Goal: Information Seeking & Learning: Learn about a topic

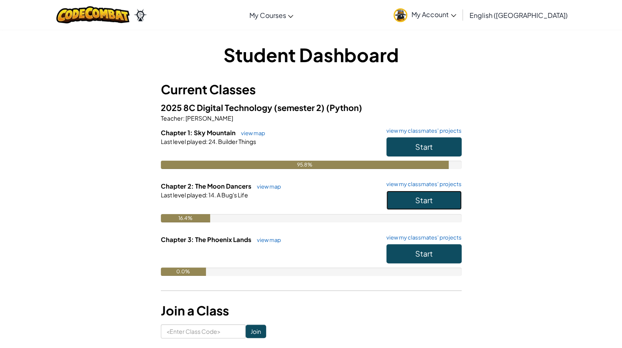
click at [435, 202] on button "Start" at bounding box center [423, 200] width 75 height 19
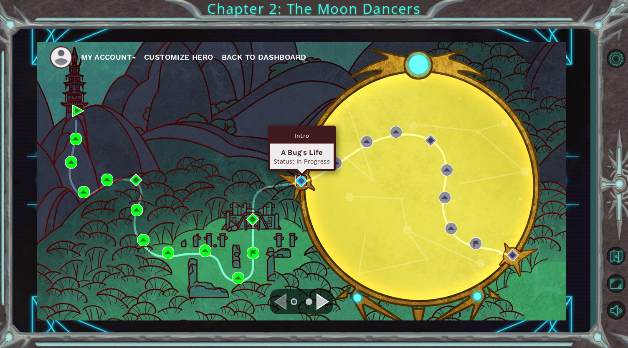
click at [299, 177] on img at bounding box center [301, 181] width 12 height 12
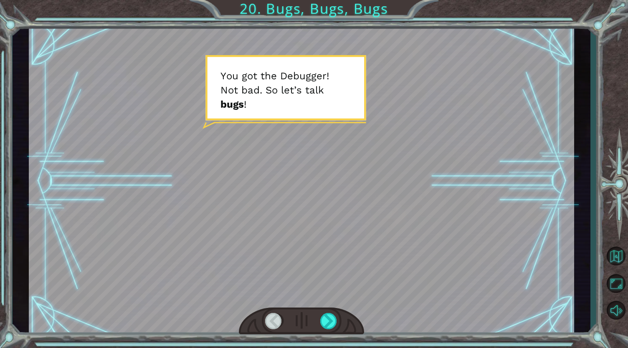
click at [299, 177] on div at bounding box center [301, 181] width 545 height 307
click at [321, 329] on div at bounding box center [329, 321] width 18 height 17
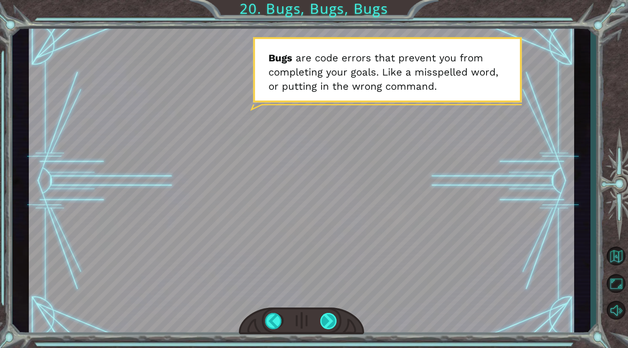
click at [331, 317] on div at bounding box center [329, 321] width 18 height 17
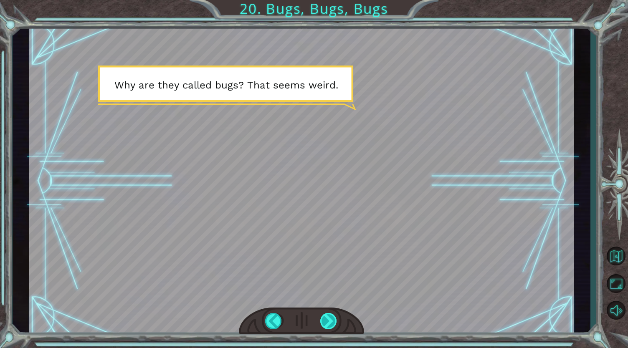
click at [331, 320] on div at bounding box center [329, 321] width 18 height 17
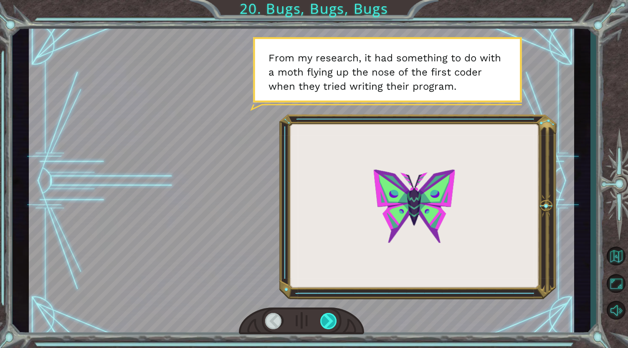
click at [331, 320] on div at bounding box center [329, 321] width 18 height 17
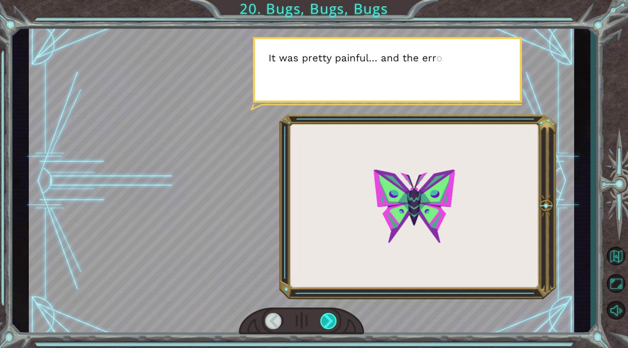
click at [331, 325] on div at bounding box center [329, 321] width 18 height 17
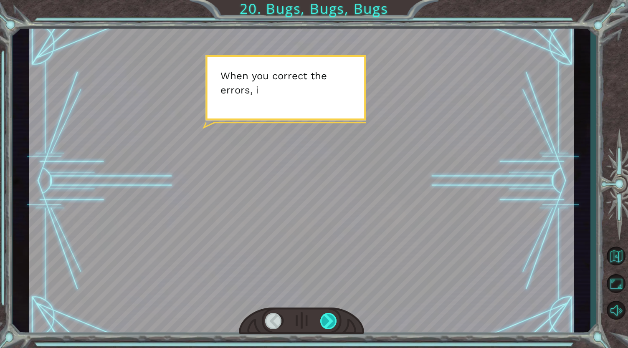
click at [330, 322] on div at bounding box center [329, 321] width 18 height 17
click at [330, 326] on div at bounding box center [329, 321] width 18 height 17
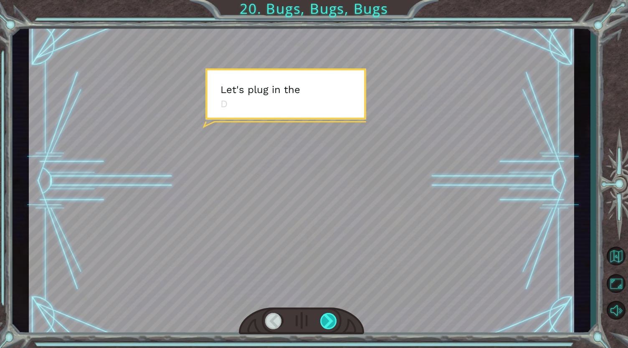
click at [328, 326] on div at bounding box center [329, 321] width 18 height 17
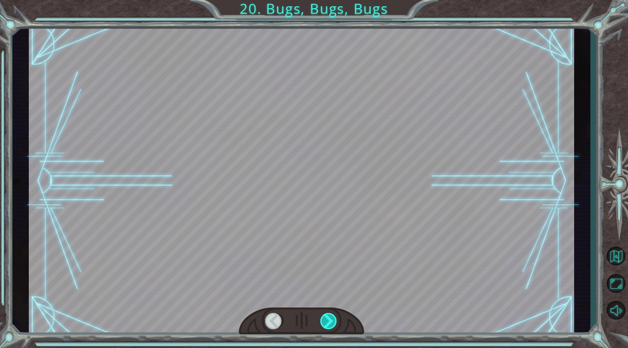
click at [330, 324] on div at bounding box center [329, 321] width 18 height 17
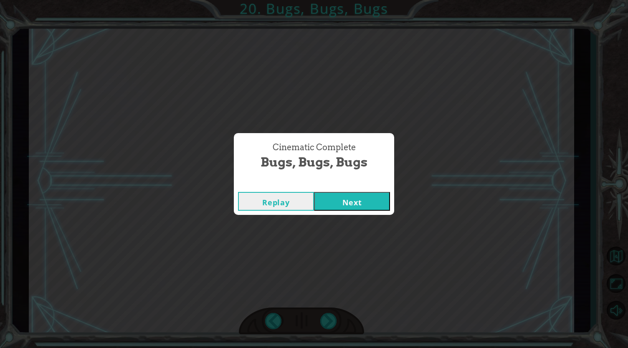
click at [327, 325] on div "Cinematic Complete Bugs, Bugs, Bugs Replay Next" at bounding box center [314, 174] width 628 height 348
click at [370, 208] on button "Next" at bounding box center [352, 201] width 76 height 19
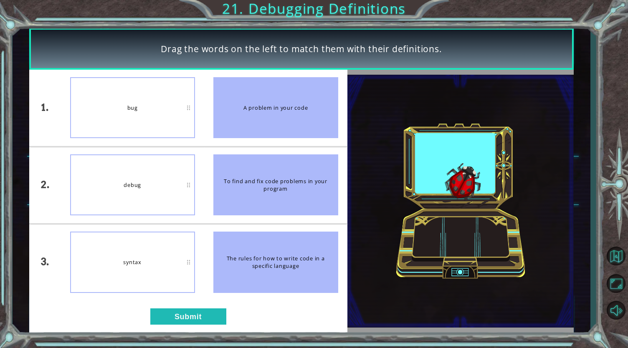
drag, startPoint x: 265, startPoint y: 111, endPoint x: 129, endPoint y: 108, distance: 135.3
click at [129, 108] on div "1. 2. 3. bug debug syntax A problem in your code To find and fix code problems …" at bounding box center [188, 185] width 318 height 231
drag, startPoint x: 263, startPoint y: 125, endPoint x: 170, endPoint y: 116, distance: 94.0
click at [170, 116] on div "1. 2. 3. bug debug syntax A problem in your code To find and fix code problems …" at bounding box center [188, 185] width 318 height 231
drag, startPoint x: 305, startPoint y: 127, endPoint x: 234, endPoint y: 132, distance: 71.6
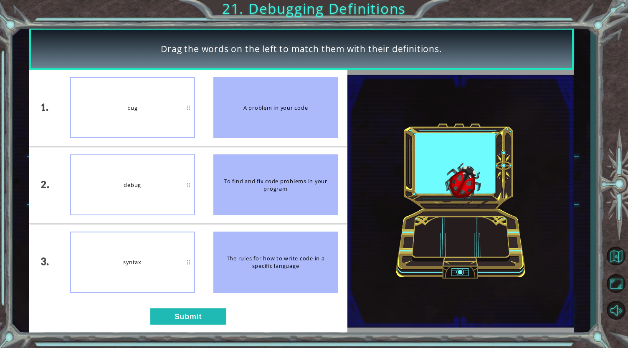
click at [234, 132] on div "A problem in your code" at bounding box center [275, 107] width 125 height 61
drag, startPoint x: 252, startPoint y: 274, endPoint x: 194, endPoint y: 271, distance: 58.1
click at [194, 271] on div "1. 2. 3. bug debug syntax A problem in your code To find and fix code problems …" at bounding box center [188, 185] width 318 height 231
click at [91, 268] on div "syntax" at bounding box center [132, 262] width 125 height 61
click at [253, 111] on div "A problem in your code" at bounding box center [275, 107] width 125 height 61
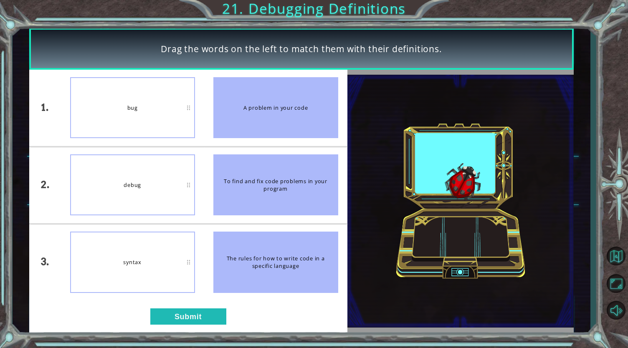
click at [122, 138] on div "bug" at bounding box center [132, 107] width 125 height 61
click at [138, 99] on div "bug" at bounding box center [132, 107] width 125 height 61
click at [190, 107] on div "bug" at bounding box center [132, 107] width 125 height 61
drag, startPoint x: 263, startPoint y: 114, endPoint x: 106, endPoint y: 117, distance: 156.2
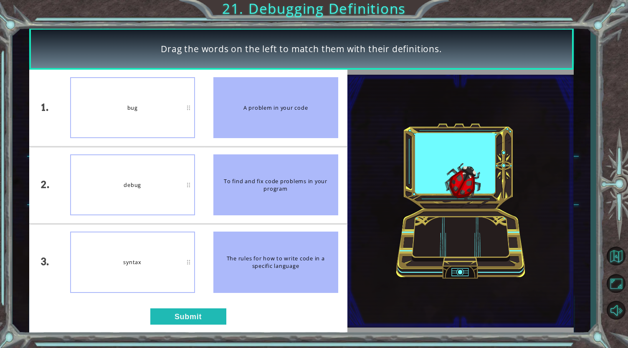
click at [106, 117] on div "1. 2. 3. bug debug syntax A problem in your code To find and fix code problems …" at bounding box center [188, 185] width 318 height 231
drag, startPoint x: 281, startPoint y: 123, endPoint x: 108, endPoint y: 135, distance: 172.9
click at [108, 135] on div "1. 2. 3. bug debug syntax A problem in your code To find and fix code problems …" at bounding box center [188, 185] width 318 height 231
click at [181, 317] on button "Submit" at bounding box center [188, 317] width 76 height 17
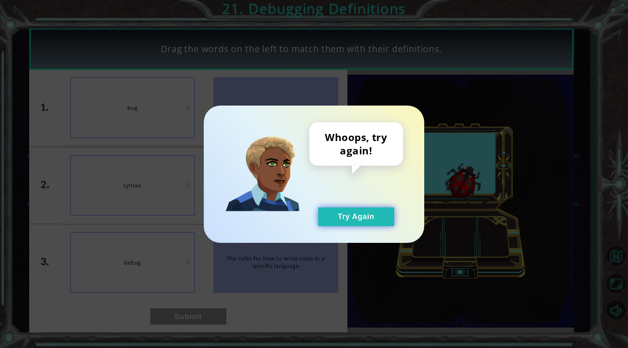
click at [387, 212] on button "Try Again" at bounding box center [356, 217] width 76 height 19
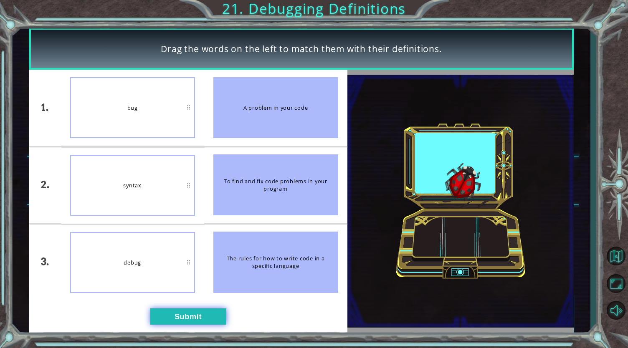
click at [192, 322] on button "Submit" at bounding box center [188, 317] width 76 height 17
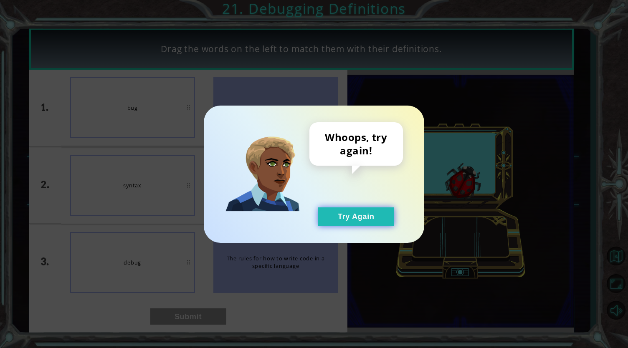
click at [362, 223] on button "Try Again" at bounding box center [356, 217] width 76 height 19
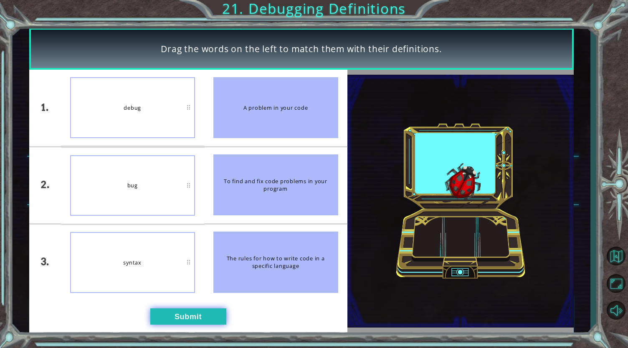
click at [203, 309] on button "Submit" at bounding box center [188, 317] width 76 height 17
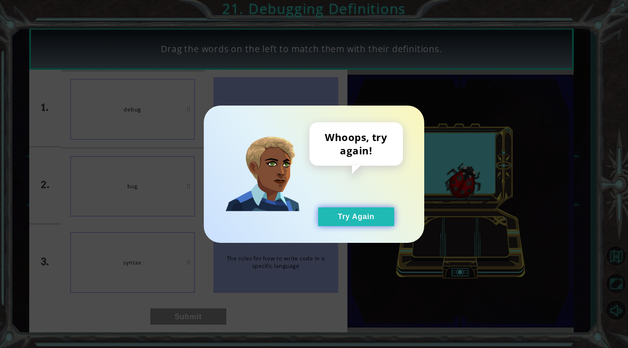
click at [386, 222] on button "Try Again" at bounding box center [356, 217] width 76 height 19
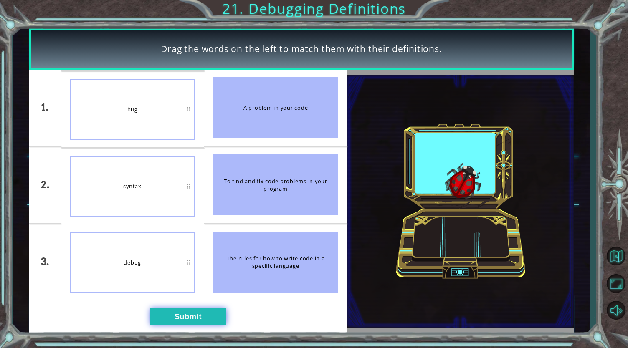
click at [208, 322] on button "Submit" at bounding box center [188, 317] width 76 height 17
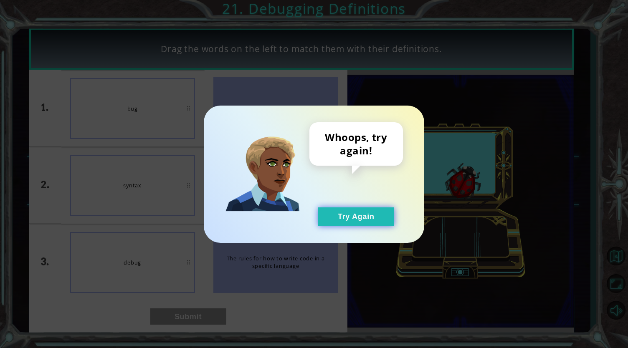
click at [366, 223] on button "Try Again" at bounding box center [356, 217] width 76 height 19
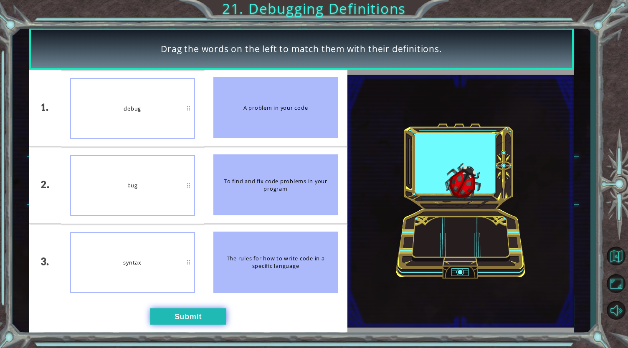
click at [195, 322] on button "Submit" at bounding box center [188, 317] width 76 height 17
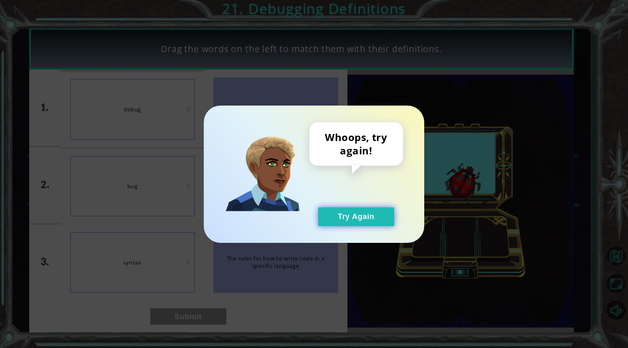
click at [348, 215] on button "Try Again" at bounding box center [356, 217] width 76 height 19
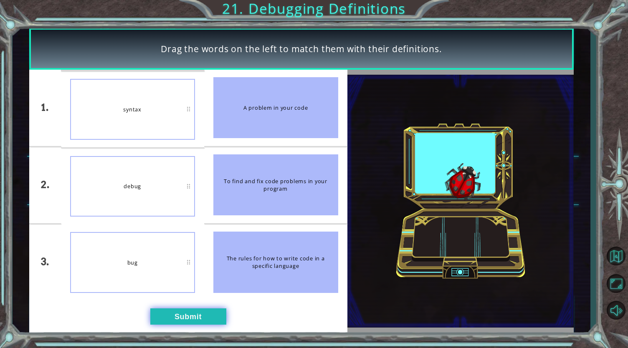
click at [187, 317] on button "Submit" at bounding box center [188, 317] width 76 height 17
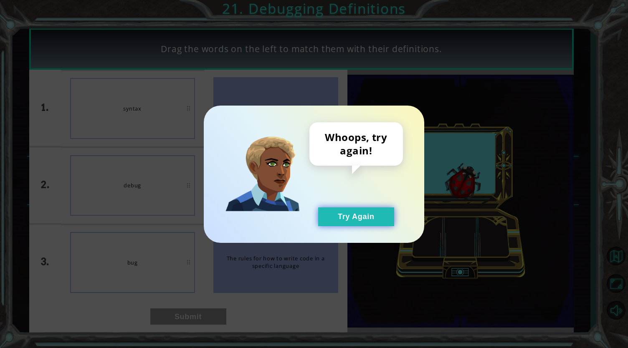
click at [342, 220] on button "Try Again" at bounding box center [356, 217] width 76 height 19
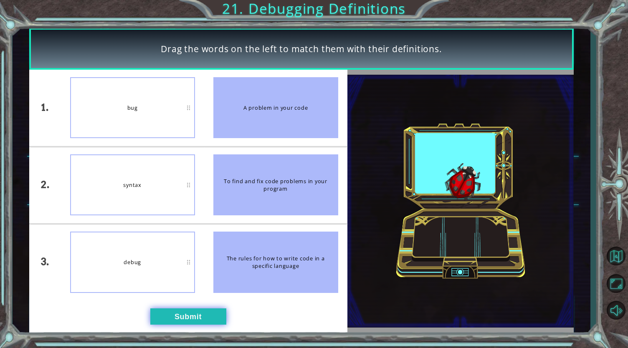
click at [170, 324] on button "Submit" at bounding box center [188, 317] width 76 height 17
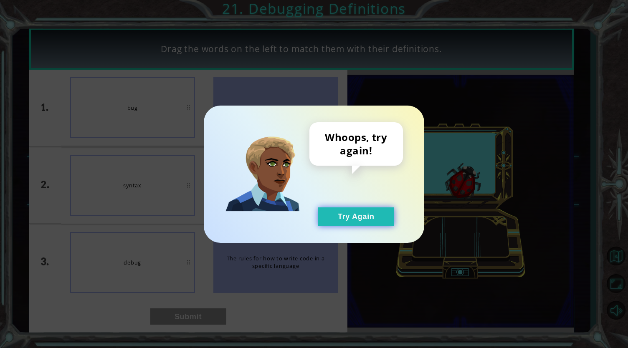
click at [378, 219] on button "Try Again" at bounding box center [356, 217] width 76 height 19
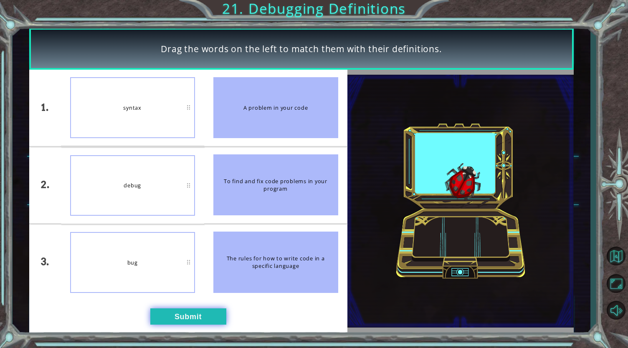
click at [170, 319] on button "Submit" at bounding box center [188, 317] width 76 height 17
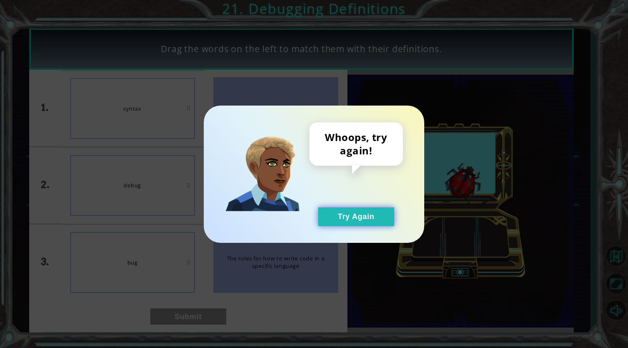
click at [375, 220] on button "Try Again" at bounding box center [356, 217] width 76 height 19
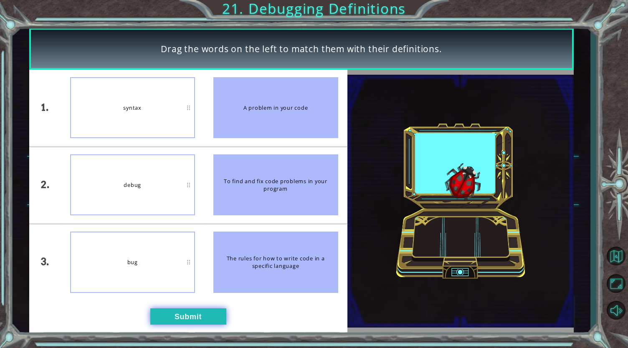
click at [154, 317] on button "Submit" at bounding box center [188, 317] width 76 height 17
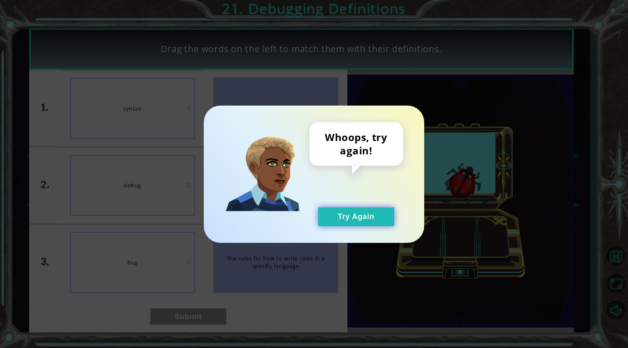
click at [374, 217] on button "Try Again" at bounding box center [356, 217] width 76 height 19
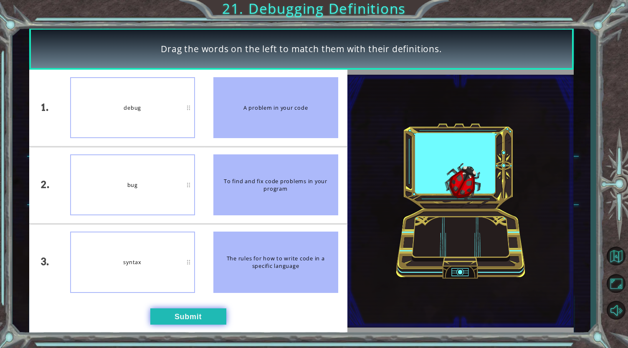
click at [216, 325] on button "Submit" at bounding box center [188, 317] width 76 height 17
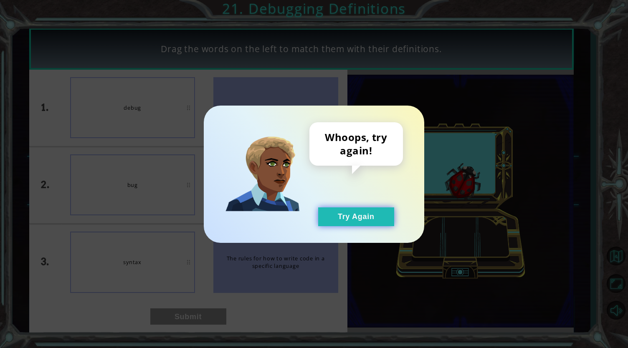
click at [363, 223] on button "Try Again" at bounding box center [356, 217] width 76 height 19
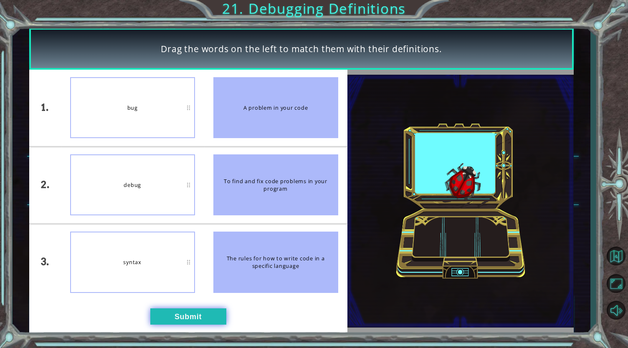
click at [202, 312] on button "Submit" at bounding box center [188, 317] width 76 height 17
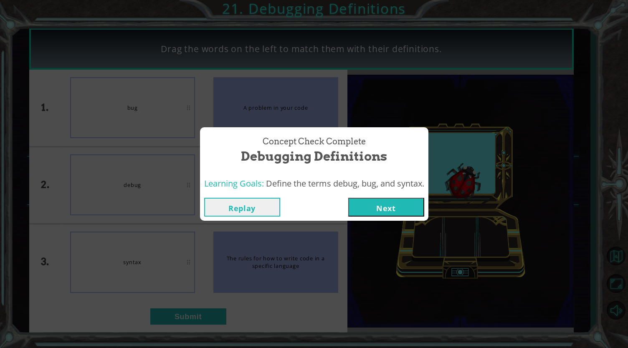
click at [393, 216] on button "Next" at bounding box center [386, 207] width 76 height 19
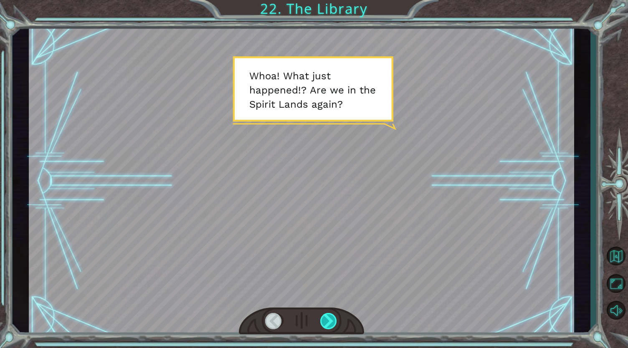
click at [337, 324] on div at bounding box center [329, 321] width 18 height 17
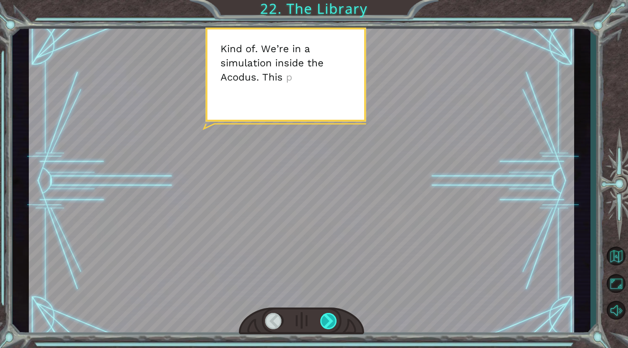
click at [330, 315] on div at bounding box center [329, 321] width 18 height 17
click at [332, 318] on div at bounding box center [329, 321] width 18 height 17
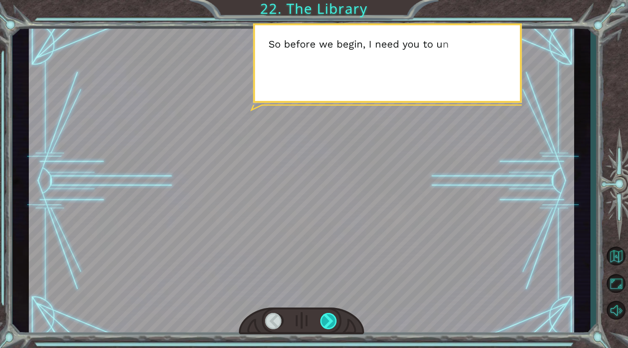
click at [326, 321] on div at bounding box center [329, 321] width 18 height 17
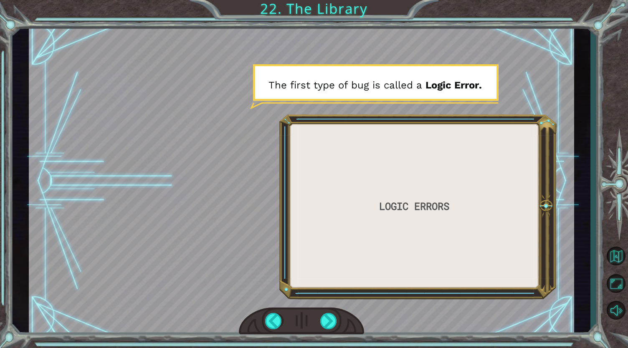
click at [490, 205] on div at bounding box center [301, 181] width 545 height 307
click at [487, 207] on div at bounding box center [301, 181] width 545 height 307
click at [323, 326] on div at bounding box center [329, 321] width 18 height 17
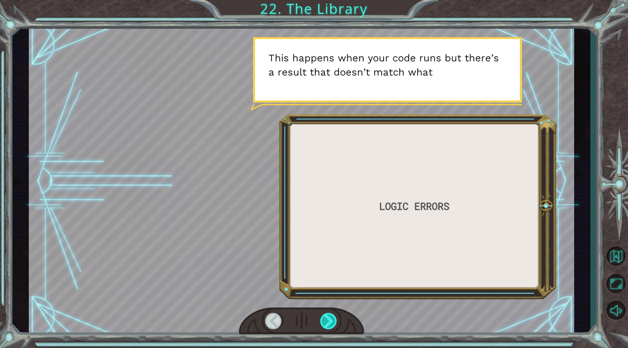
click at [327, 318] on div at bounding box center [329, 321] width 18 height 17
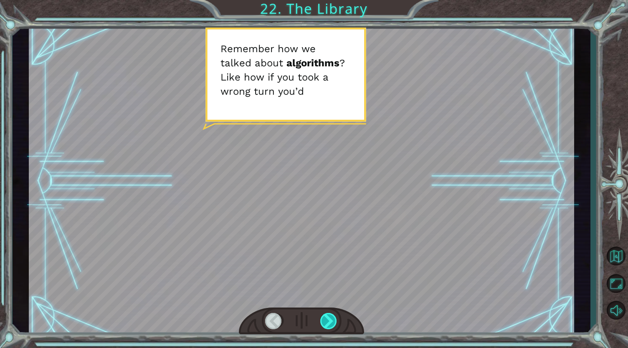
click at [335, 321] on div at bounding box center [329, 321] width 18 height 17
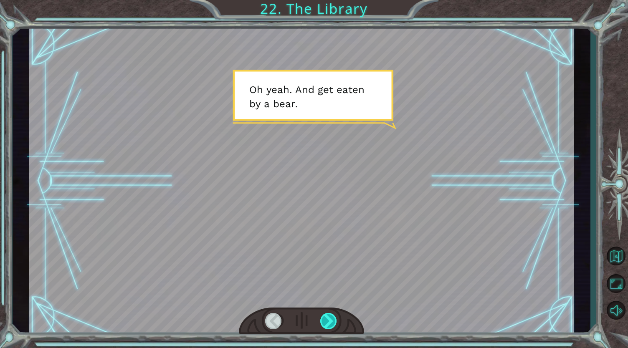
click at [331, 323] on div at bounding box center [329, 321] width 18 height 17
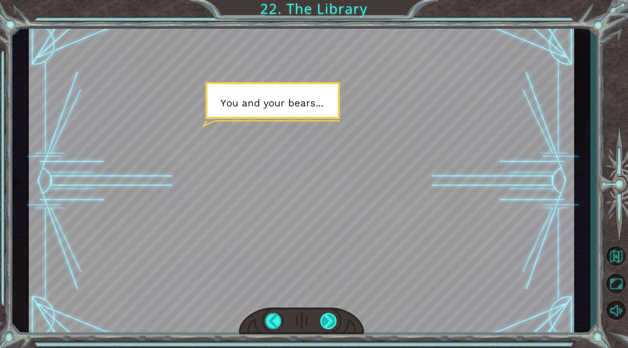
click at [328, 319] on div at bounding box center [329, 321] width 18 height 17
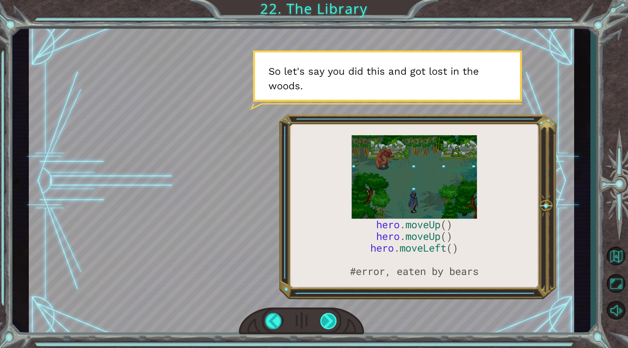
click at [333, 318] on div at bounding box center [329, 321] width 18 height 17
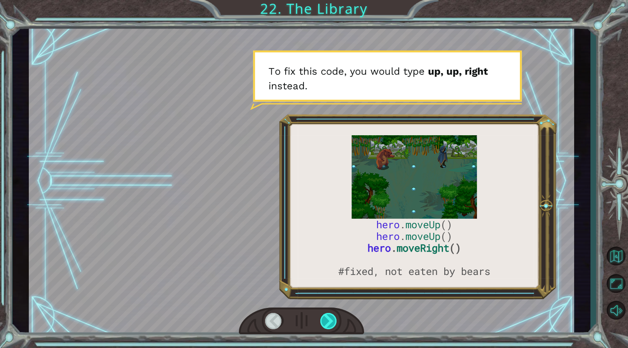
click at [336, 317] on div at bounding box center [329, 321] width 18 height 17
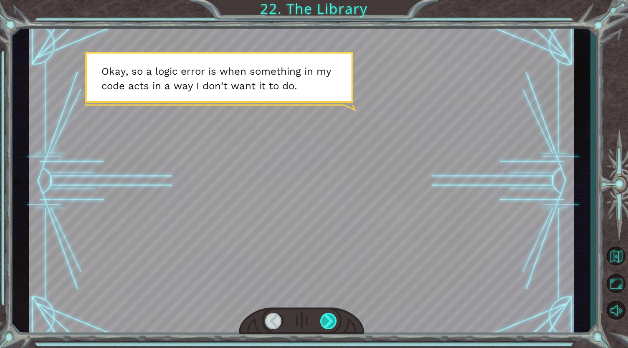
click at [334, 322] on div at bounding box center [329, 321] width 18 height 17
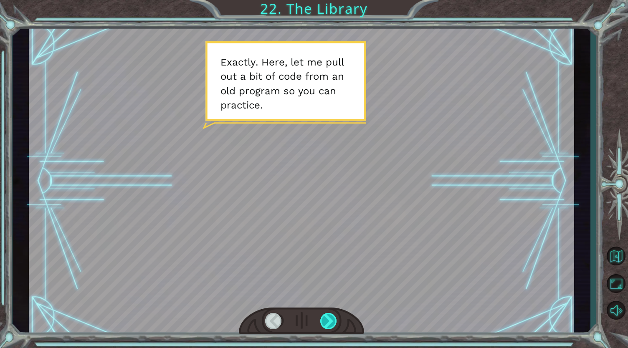
click at [329, 323] on div at bounding box center [329, 321] width 18 height 17
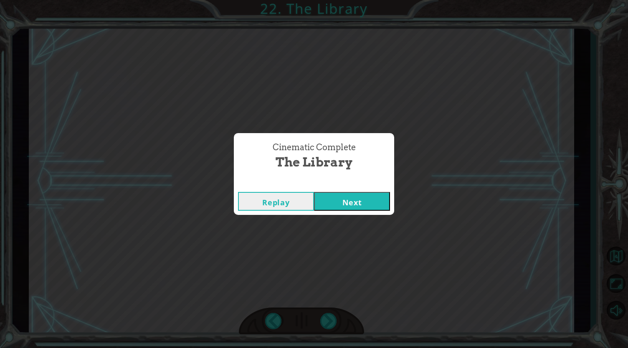
click at [375, 209] on button "Next" at bounding box center [352, 201] width 76 height 19
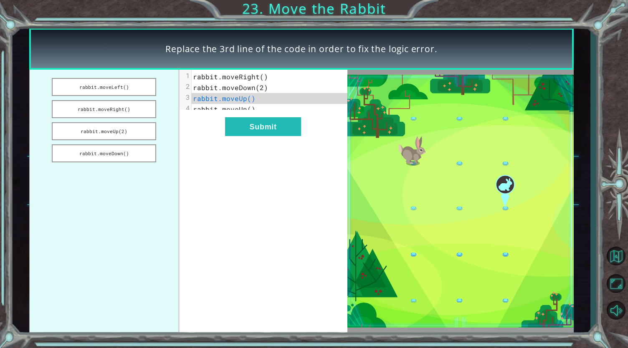
drag, startPoint x: 102, startPoint y: 133, endPoint x: 104, endPoint y: 75, distance: 58.5
click at [104, 75] on ul "rabbit.moveLeft() rabbit.moveRight() rabbit.moveUp(2) rabbit.moveDown()" at bounding box center [104, 201] width 150 height 263
click at [109, 132] on button "rabbit.moveUp(2)" at bounding box center [104, 131] width 104 height 18
click at [114, 91] on button "rabbit.moveLeft()" at bounding box center [104, 87] width 104 height 18
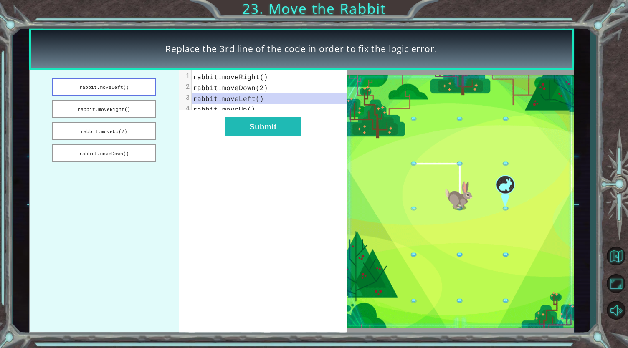
drag, startPoint x: 121, startPoint y: 132, endPoint x: 122, endPoint y: 83, distance: 48.4
click at [122, 83] on ul "rabbit.moveLeft() rabbit.moveRight() rabbit.moveUp(2) rabbit.moveDown()" at bounding box center [104, 201] width 150 height 263
click at [120, 113] on button "rabbit.moveRight()" at bounding box center [104, 109] width 104 height 18
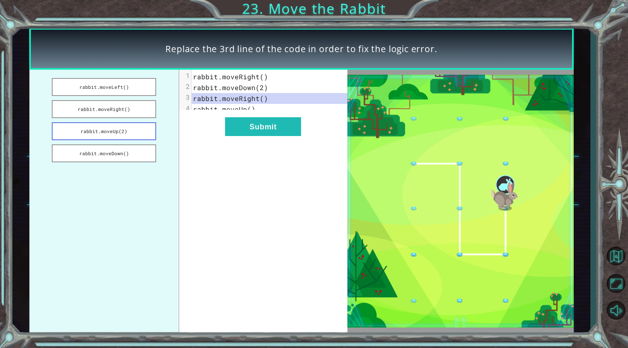
click at [120, 128] on button "rabbit.moveUp(2)" at bounding box center [104, 131] width 104 height 18
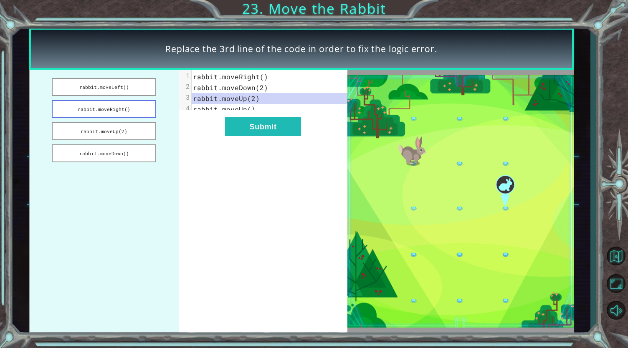
click at [120, 106] on button "rabbit.moveRight()" at bounding box center [104, 109] width 104 height 18
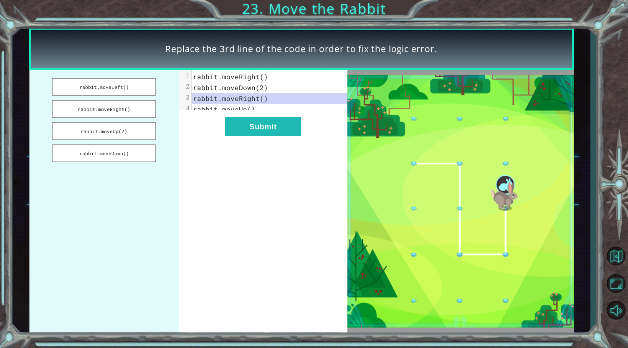
click at [210, 74] on span "rabbit.moveRight()" at bounding box center [230, 76] width 75 height 9
click at [217, 111] on span "rabbit.moveUp()" at bounding box center [224, 109] width 63 height 9
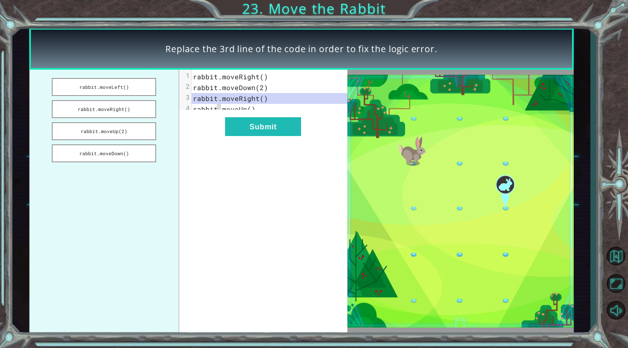
click at [217, 111] on span "rabbit.moveUp()" at bounding box center [224, 109] width 63 height 9
click at [285, 99] on pre "rabbit.moveRight()" at bounding box center [273, 98] width 162 height 11
click at [261, 135] on button "Submit" at bounding box center [263, 126] width 76 height 19
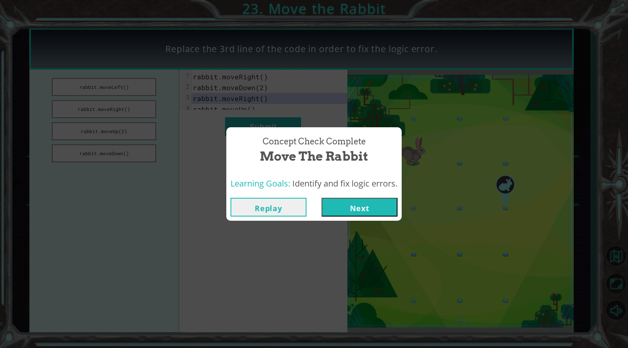
click at [379, 210] on button "Next" at bounding box center [360, 207] width 76 height 19
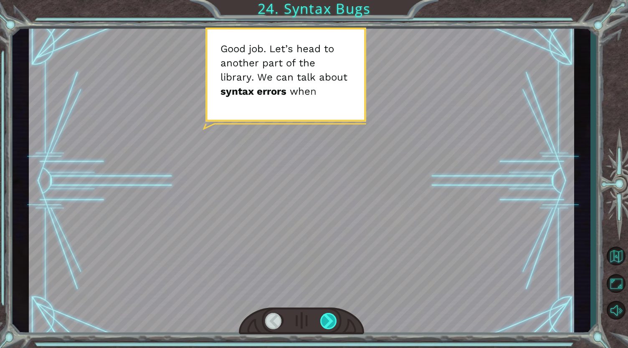
click at [332, 329] on div at bounding box center [329, 321] width 18 height 17
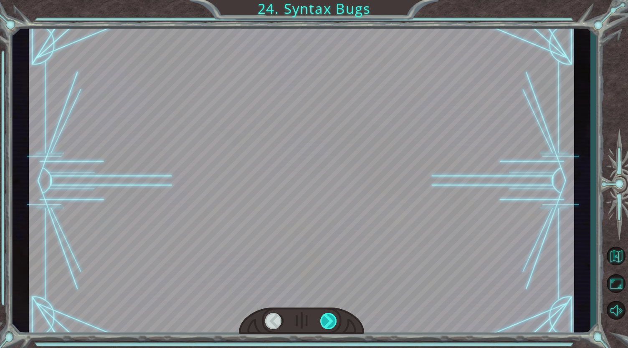
click at [621, 202] on div at bounding box center [616, 183] width 24 height 117
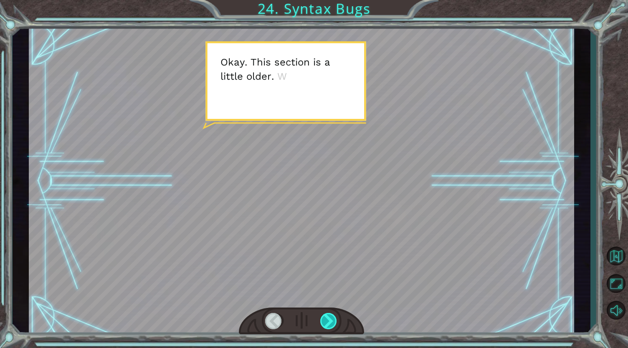
click at [325, 324] on div at bounding box center [329, 321] width 18 height 17
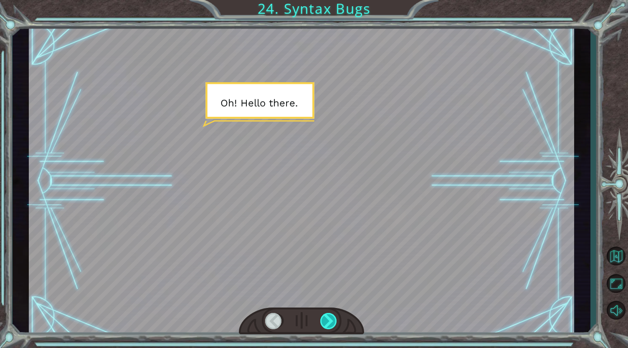
click at [333, 323] on div at bounding box center [329, 321] width 18 height 17
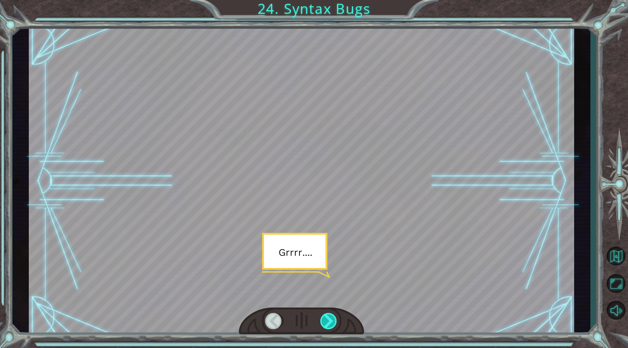
click at [334, 318] on div at bounding box center [329, 321] width 18 height 17
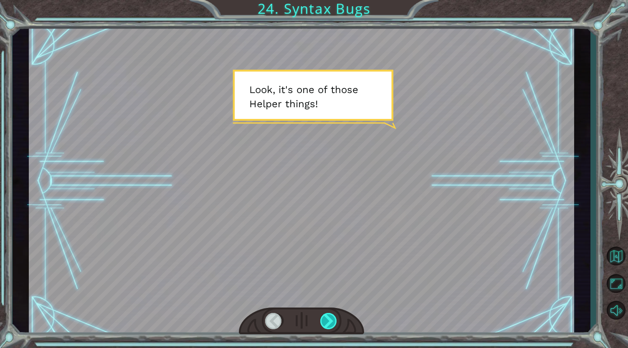
click at [331, 327] on div at bounding box center [329, 321] width 18 height 17
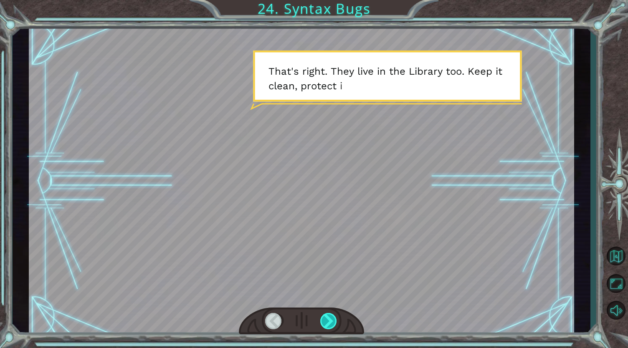
click at [331, 318] on div at bounding box center [329, 321] width 18 height 17
click at [332, 324] on div at bounding box center [329, 321] width 18 height 17
click at [330, 324] on div at bounding box center [329, 321] width 18 height 17
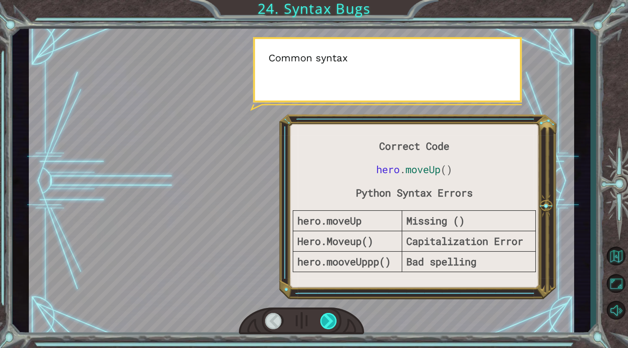
click at [327, 325] on div at bounding box center [329, 321] width 18 height 17
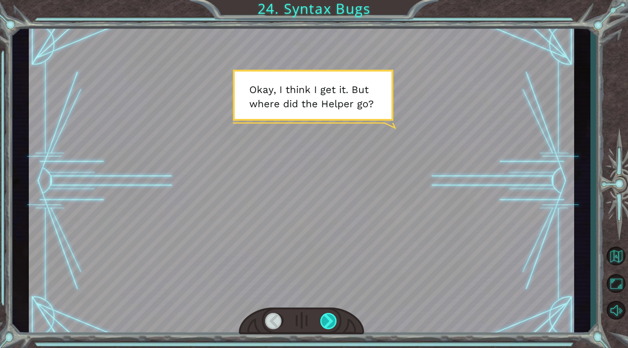
click at [333, 322] on div at bounding box center [329, 321] width 18 height 17
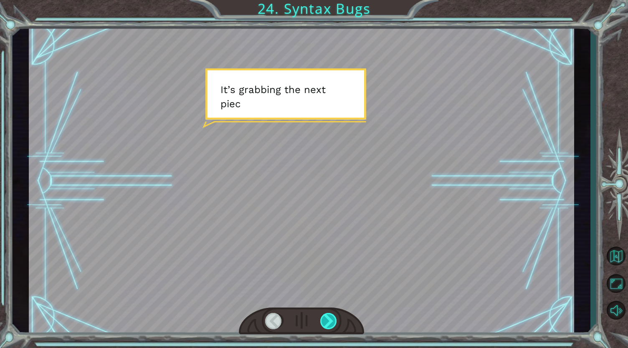
click at [331, 324] on div at bounding box center [329, 321] width 18 height 17
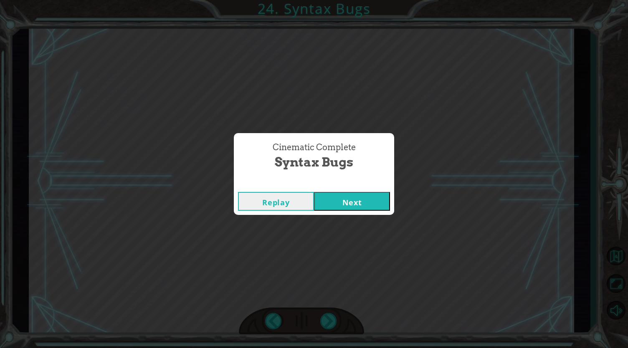
click at [359, 197] on button "Next" at bounding box center [352, 201] width 76 height 19
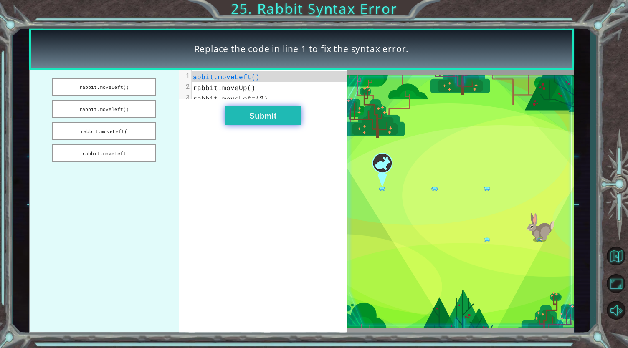
click at [279, 122] on button "Submit" at bounding box center [263, 115] width 76 height 19
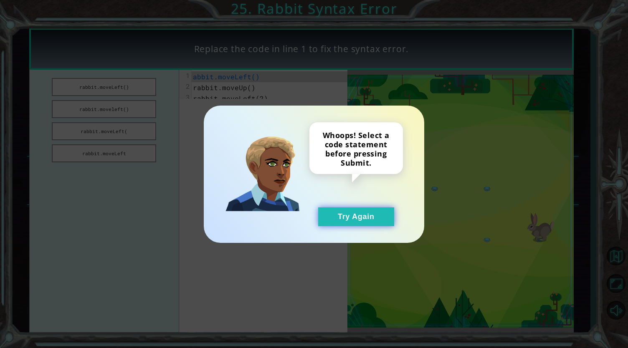
click at [340, 215] on button "Try Again" at bounding box center [356, 217] width 76 height 19
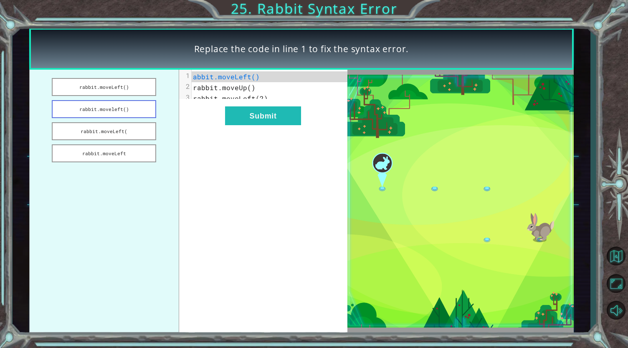
click at [128, 107] on button "rabbit.moveleft()" at bounding box center [104, 109] width 104 height 18
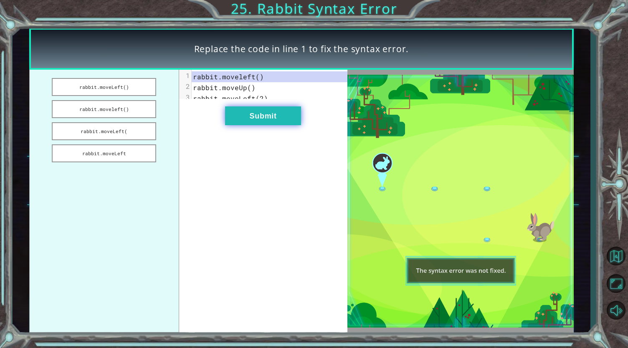
click at [257, 125] on button "Submit" at bounding box center [263, 115] width 76 height 19
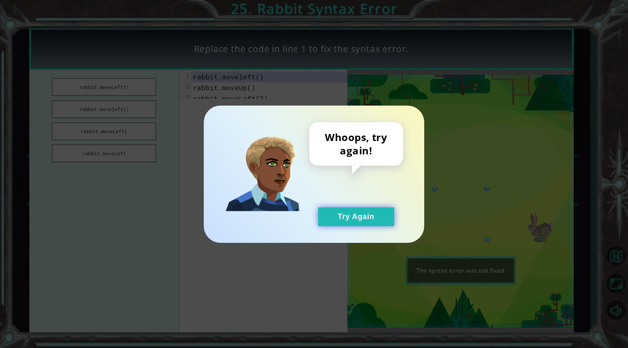
click at [335, 222] on button "Try Again" at bounding box center [356, 217] width 76 height 19
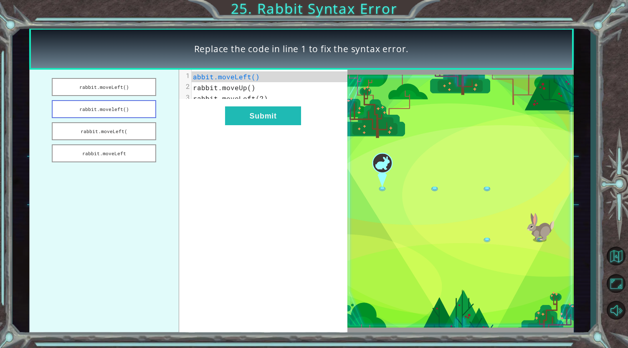
click at [125, 117] on button "rabbit.moveleft()" at bounding box center [104, 109] width 104 height 18
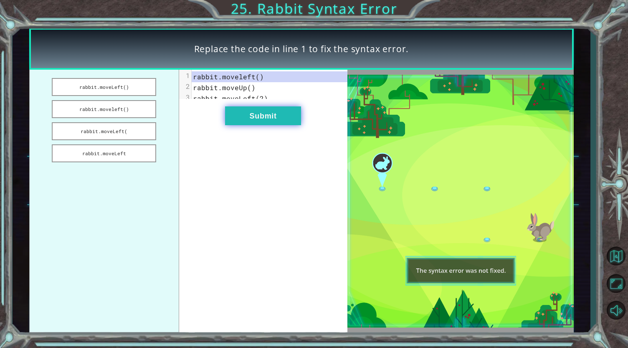
click at [250, 116] on button "Submit" at bounding box center [263, 115] width 76 height 19
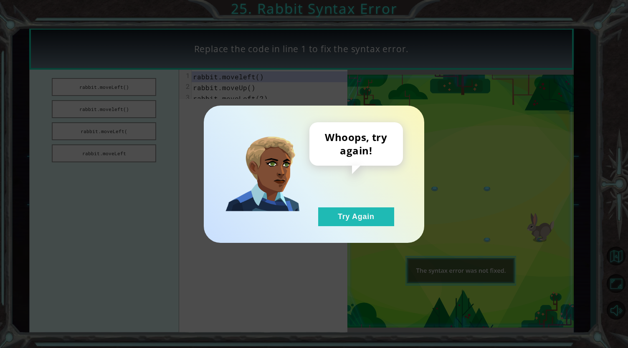
click at [355, 206] on div "Whoops, try again! Try Again" at bounding box center [356, 174] width 94 height 104
click at [355, 220] on button "Try Again" at bounding box center [356, 217] width 76 height 19
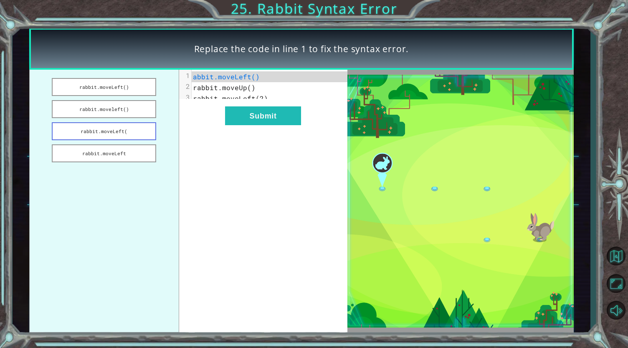
click at [98, 131] on button "rabbit.moveLeft(" at bounding box center [104, 131] width 104 height 18
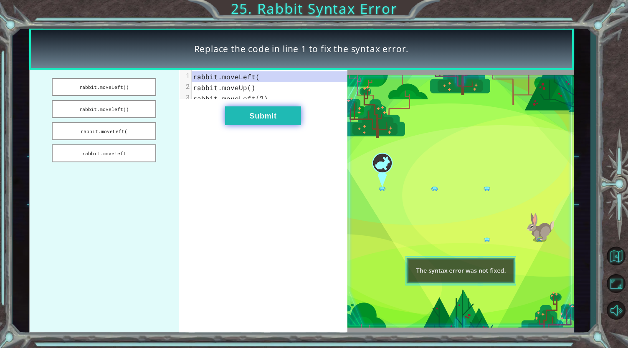
click at [261, 125] on button "Submit" at bounding box center [263, 115] width 76 height 19
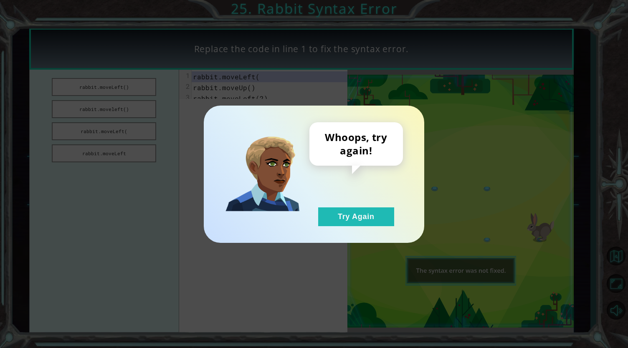
click at [343, 226] on div "Whoops, try again! Try Again" at bounding box center [314, 174] width 220 height 137
click at [337, 214] on button "Try Again" at bounding box center [356, 217] width 76 height 19
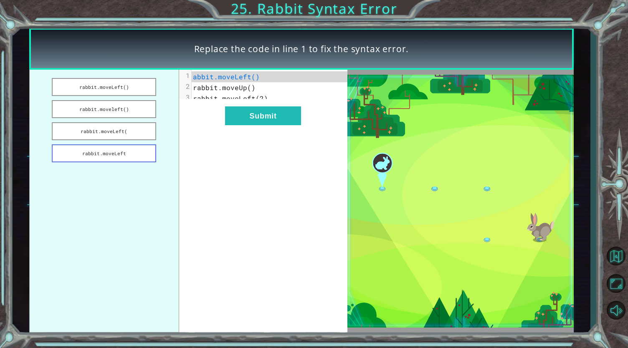
click at [133, 150] on button "rabbit.moveLeft" at bounding box center [104, 153] width 104 height 18
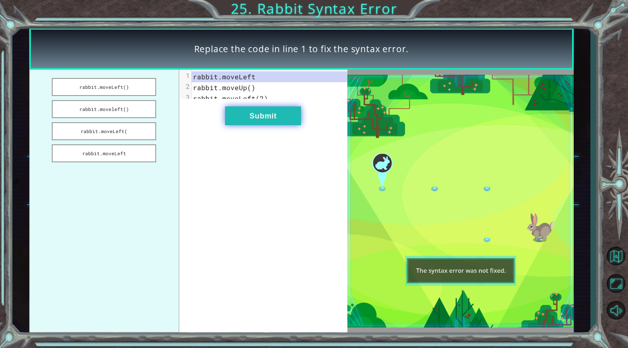
click at [273, 116] on button "Submit" at bounding box center [263, 115] width 76 height 19
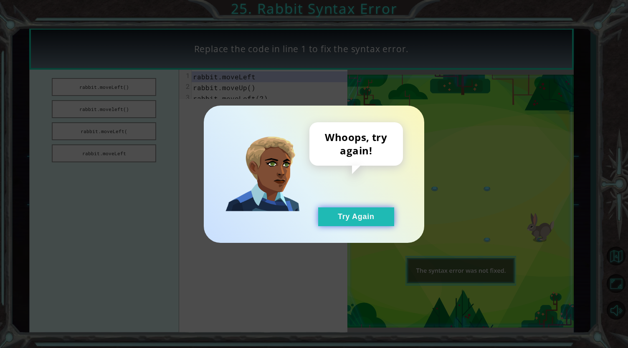
click at [355, 214] on button "Try Again" at bounding box center [356, 217] width 76 height 19
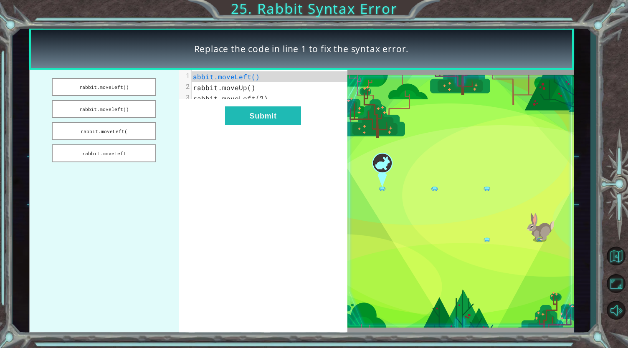
click at [130, 100] on ul "rabbit.moveLeft() rabbit.moveleft() rabbit.moveLeft( rabbit.moveLeft" at bounding box center [104, 201] width 150 height 263
click at [137, 109] on button "rabbit.moveleft()" at bounding box center [104, 109] width 104 height 18
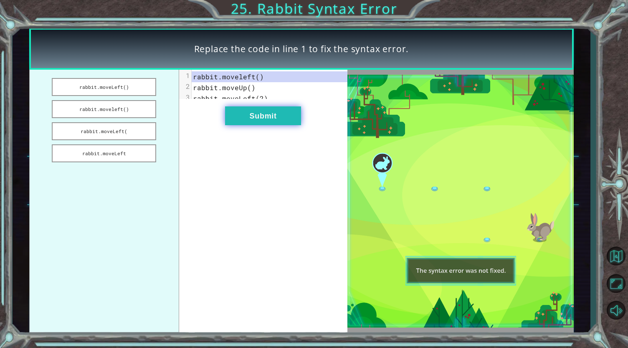
click at [241, 125] on button "Submit" at bounding box center [263, 115] width 76 height 19
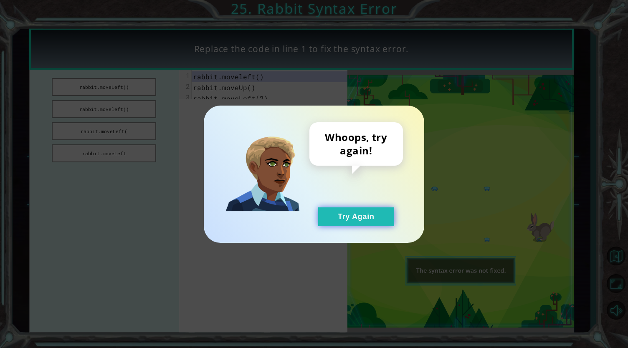
click at [336, 221] on button "Try Again" at bounding box center [356, 217] width 76 height 19
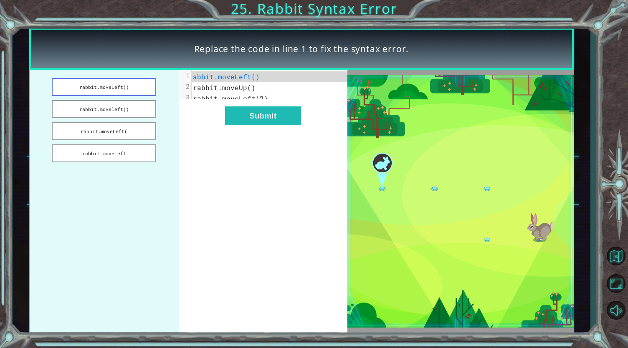
click at [99, 86] on button "rabbit.moveLeft()" at bounding box center [104, 87] width 104 height 18
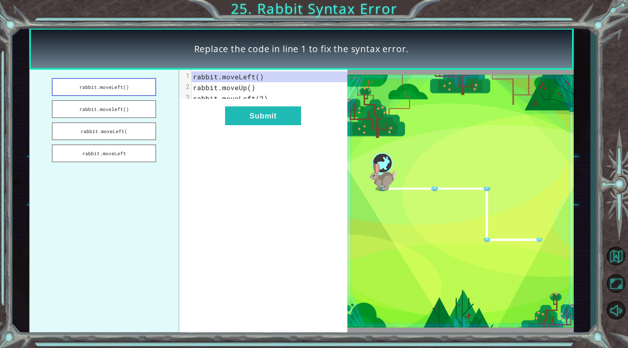
click at [126, 82] on button "rabbit.moveLeft()" at bounding box center [104, 87] width 104 height 18
click at [150, 91] on button "rabbit.moveLeft()" at bounding box center [104, 87] width 104 height 18
click at [249, 125] on button "Submit" at bounding box center [263, 115] width 76 height 19
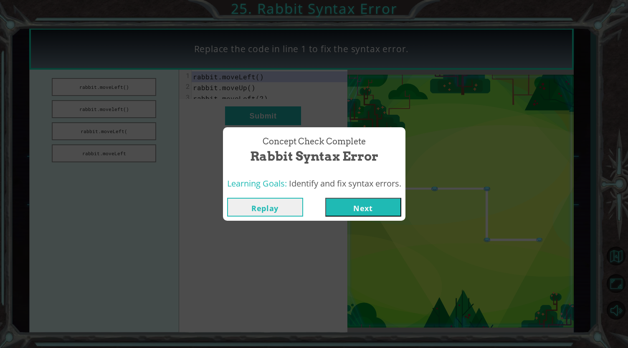
click at [371, 207] on button "Next" at bounding box center [363, 207] width 76 height 19
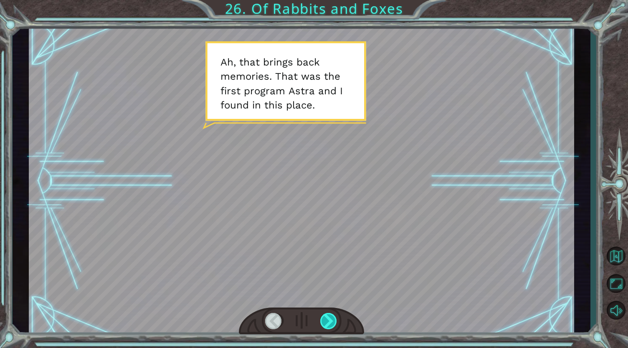
click at [333, 325] on div at bounding box center [329, 321] width 18 height 17
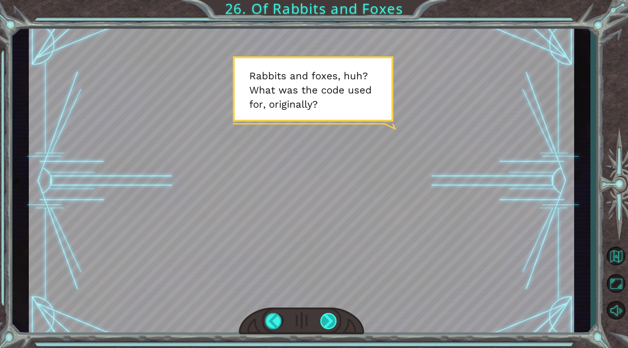
click at [330, 322] on div at bounding box center [329, 321] width 18 height 17
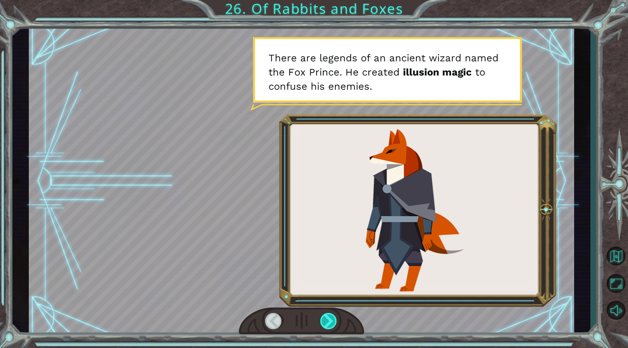
click at [330, 322] on div at bounding box center [329, 321] width 18 height 17
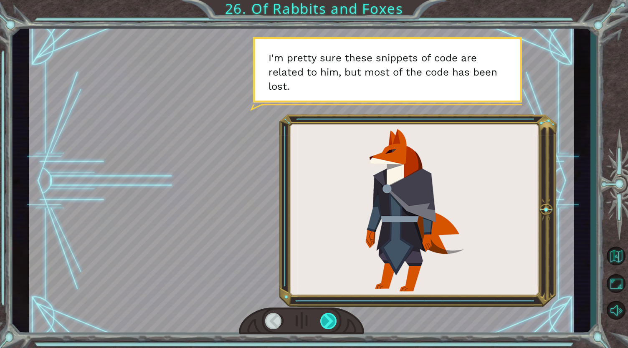
click at [330, 322] on div at bounding box center [329, 321] width 18 height 17
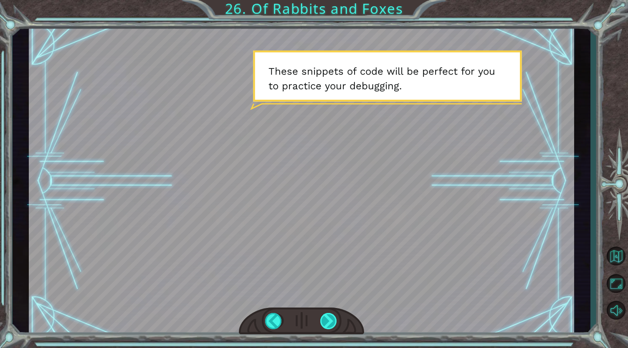
click at [330, 322] on div at bounding box center [329, 321] width 18 height 17
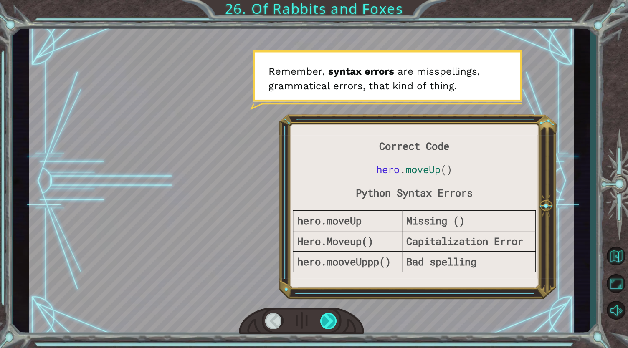
click at [330, 322] on div at bounding box center [329, 321] width 18 height 17
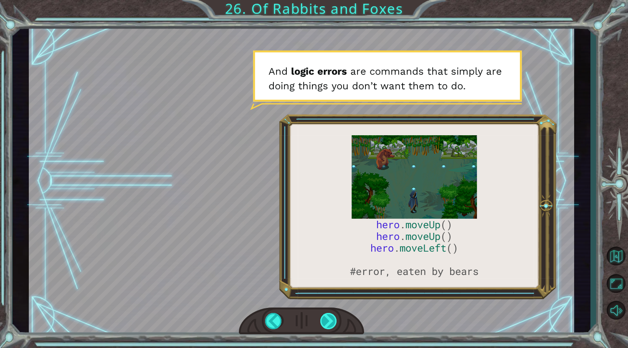
click at [332, 320] on div at bounding box center [329, 321] width 18 height 17
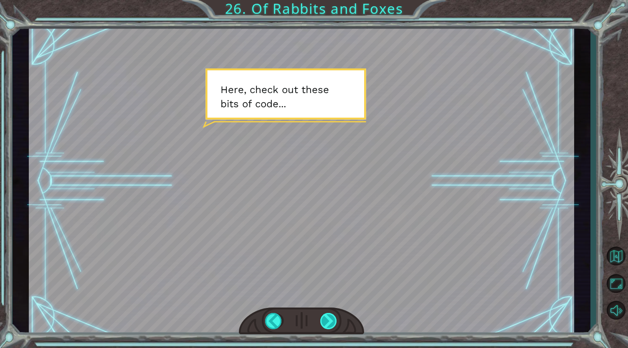
click at [332, 320] on div at bounding box center [329, 321] width 18 height 17
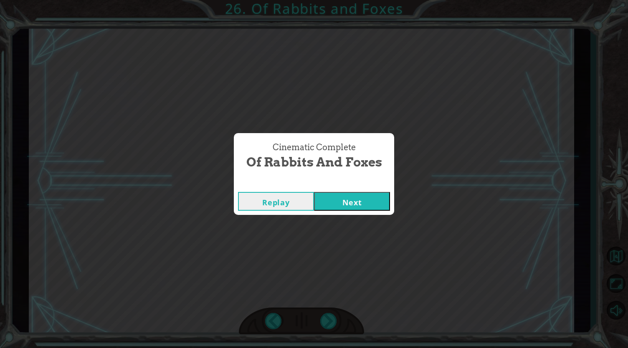
click at [360, 198] on button "Next" at bounding box center [352, 201] width 76 height 19
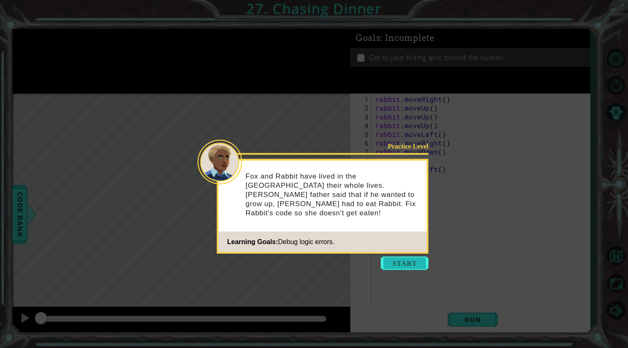
click at [405, 264] on button "Start" at bounding box center [405, 263] width 48 height 13
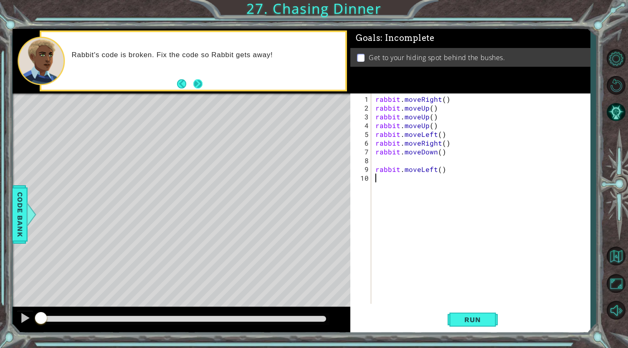
click at [200, 81] on button "Next" at bounding box center [197, 83] width 13 height 13
click at [464, 324] on span "Run" at bounding box center [472, 320] width 33 height 8
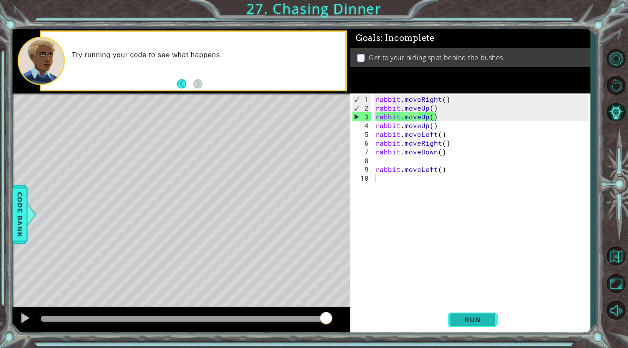
click at [469, 322] on span "Run" at bounding box center [472, 320] width 33 height 8
click at [488, 314] on button "Run" at bounding box center [473, 320] width 50 height 24
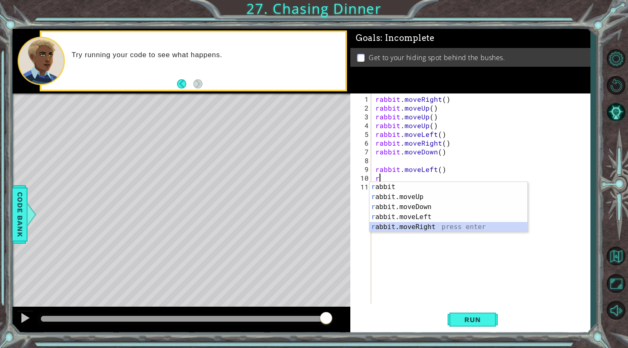
click at [423, 228] on div "r abbit press enter r abbit.moveUp press enter r abbit.moveDown press enter r a…" at bounding box center [449, 217] width 158 height 70
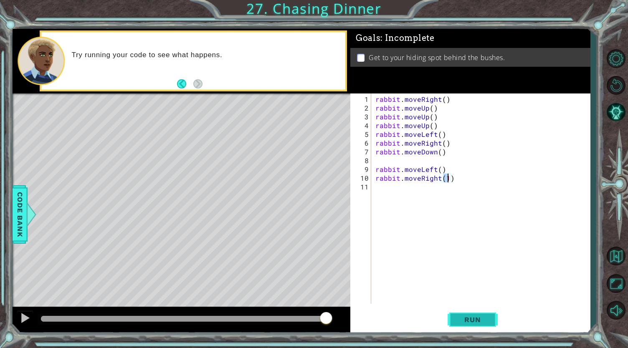
click at [462, 321] on span "Run" at bounding box center [472, 320] width 33 height 8
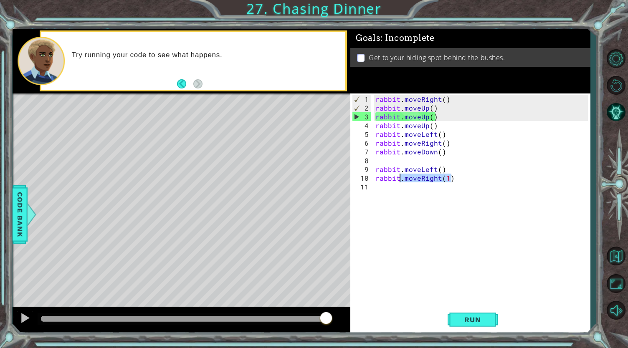
drag, startPoint x: 458, startPoint y: 180, endPoint x: 399, endPoint y: 182, distance: 58.5
click at [399, 182] on div "rabbit . moveRight ( ) rabbit . moveUp ( ) rabbit . moveUp ( ) rabbit . moveUp …" at bounding box center [483, 209] width 218 height 228
type textarea "rabbit.moveRight(1)"
drag, startPoint x: 459, startPoint y: 180, endPoint x: 395, endPoint y: 179, distance: 64.7
click at [395, 179] on div "rabbit . moveRight ( ) rabbit . moveUp ( ) rabbit . moveUp ( ) rabbit . moveUp …" at bounding box center [483, 209] width 218 height 228
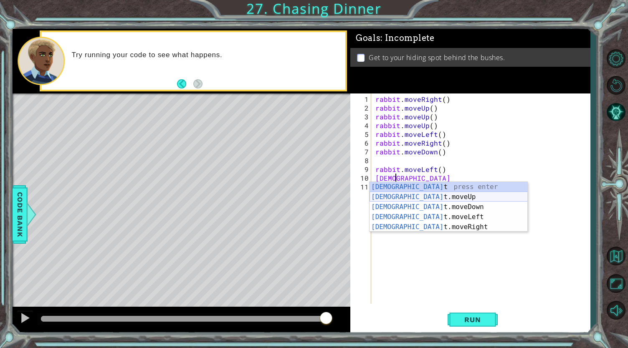
click at [402, 194] on div "rabbi t press enter [PERSON_NAME]moveUp press enter [PERSON_NAME]moveDown press…" at bounding box center [449, 217] width 158 height 70
type textarea "rabbit.moveUp(1)"
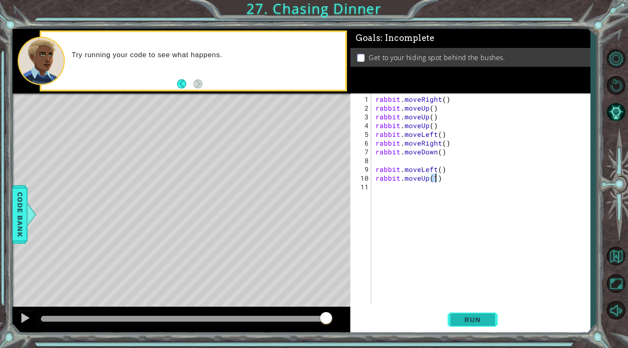
click at [460, 324] on span "Run" at bounding box center [472, 320] width 33 height 8
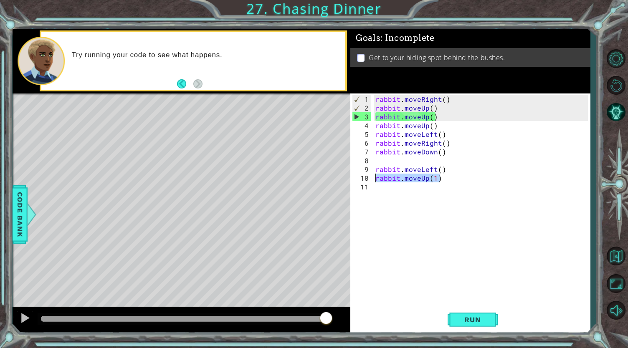
drag, startPoint x: 447, startPoint y: 177, endPoint x: 373, endPoint y: 175, distance: 73.9
click at [373, 175] on div "rabbit.moveUp(1) 1 2 3 4 5 6 7 8 9 10 11 rabbit . moveRight ( ) rabbit . moveUp…" at bounding box center [469, 199] width 238 height 210
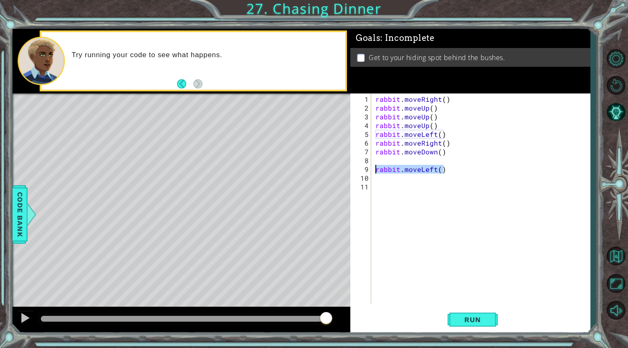
drag, startPoint x: 425, startPoint y: 171, endPoint x: 363, endPoint y: 165, distance: 62.1
click at [363, 165] on div "1 2 3 4 5 6 7 8 9 10 11 rabbit . moveRight ( ) rabbit . moveUp ( ) rabbit . mov…" at bounding box center [469, 199] width 238 height 210
type textarea "rabbit.moveLeft()"
click at [373, 182] on div "rabbit.moveLeft() 1 2 3 4 5 6 7 8 9 10 11 rabbit . moveRight ( ) rabbit . moveU…" at bounding box center [469, 199] width 238 height 210
click at [449, 175] on div "rabbit . moveRight ( ) rabbit . moveUp ( ) rabbit . moveUp ( ) rabbit . moveUp …" at bounding box center [483, 209] width 218 height 228
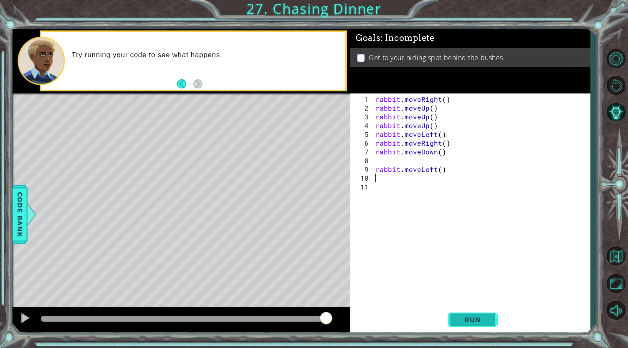
click at [479, 322] on span "Run" at bounding box center [472, 320] width 33 height 8
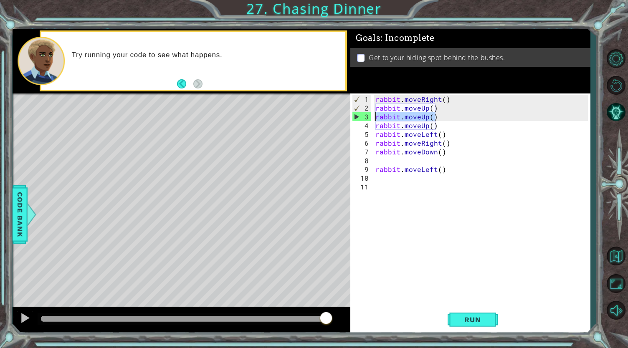
drag, startPoint x: 442, startPoint y: 117, endPoint x: 354, endPoint y: 113, distance: 88.2
click at [354, 113] on div "1 2 3 4 5 6 7 8 9 10 11 rabbit . moveRight ( ) rabbit . moveUp ( ) rabbit . mov…" at bounding box center [469, 199] width 238 height 210
type textarea "rabbit.moveUp()"
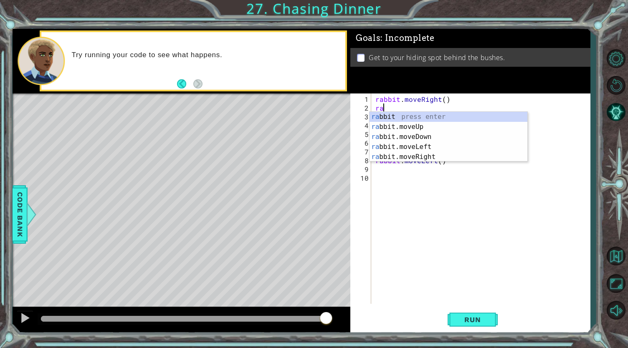
type textarea "r"
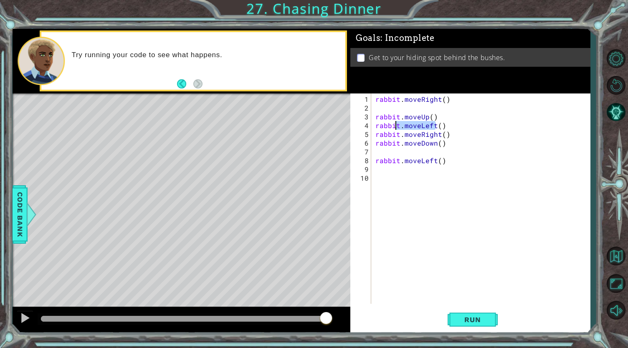
drag, startPoint x: 436, startPoint y: 120, endPoint x: 400, endPoint y: 119, distance: 36.4
click at [400, 119] on div "rabbit . moveRight ( ) rabbit . moveUp ( ) rabbit . moveLeft ( ) rabbit . moveR…" at bounding box center [483, 209] width 218 height 228
click at [433, 116] on div "rabbit . moveRight ( ) rabbit . moveUp ( ) rabbit . moveLeft ( ) rabbit . moveR…" at bounding box center [481, 199] width 214 height 210
type textarea "rabbit.moveUp()"
drag, startPoint x: 440, startPoint y: 117, endPoint x: 371, endPoint y: 117, distance: 69.3
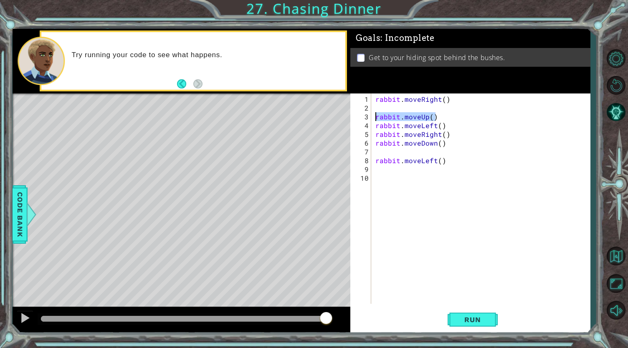
click at [371, 117] on div "rabbit.moveUp() 1 2 3 4 5 6 7 8 9 10 rabbit . moveRight ( ) rabbit . moveUp ( )…" at bounding box center [469, 199] width 238 height 210
click at [460, 322] on span "Run" at bounding box center [472, 320] width 33 height 8
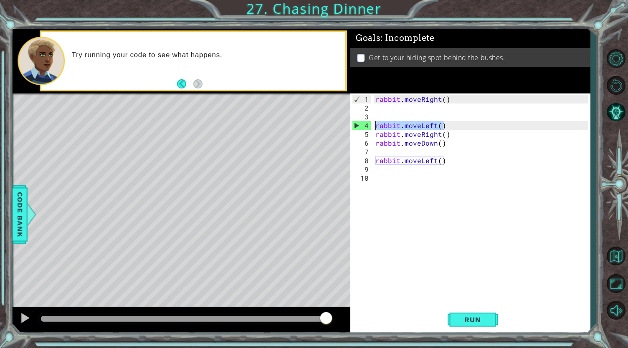
drag, startPoint x: 444, startPoint y: 127, endPoint x: 368, endPoint y: 128, distance: 76.4
click at [368, 128] on div "1 2 3 4 5 6 7 8 9 10 rabbit . moveRight ( ) rabbit . moveLeft ( ) rabbit . move…" at bounding box center [469, 199] width 238 height 210
type textarea "rabbit.moveLeft()"
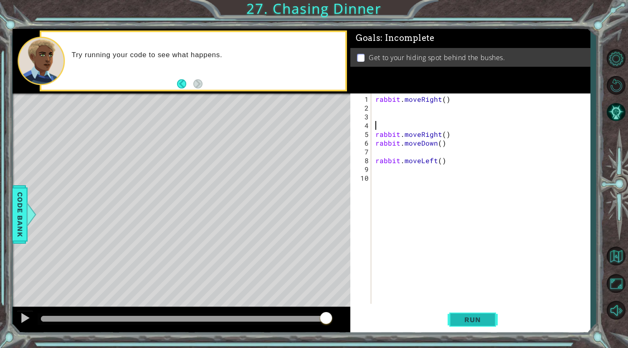
click at [458, 319] on span "Run" at bounding box center [472, 320] width 33 height 8
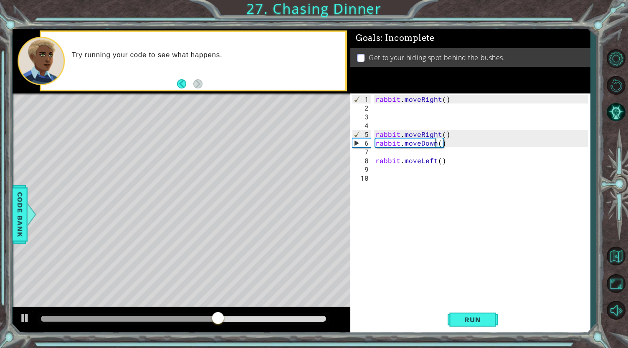
drag, startPoint x: 437, startPoint y: 143, endPoint x: 424, endPoint y: 142, distance: 13.1
click at [424, 142] on div "rabbit . moveRight ( ) rabbit . moveRight ( ) rabbit . moveDown ( ) rabbit . mo…" at bounding box center [483, 209] width 218 height 228
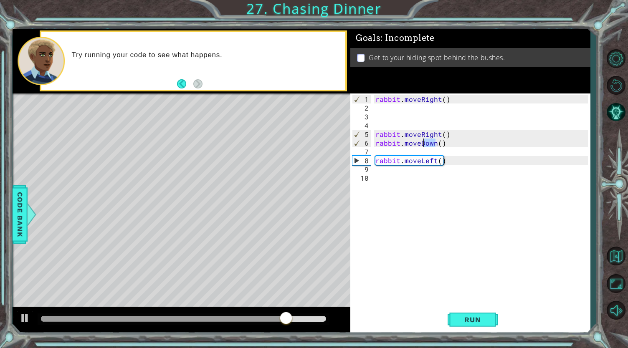
click at [433, 144] on div "rabbit . moveRight ( ) rabbit . moveRight ( ) rabbit . moveDown ( ) rabbit . mo…" at bounding box center [481, 199] width 214 height 210
click at [436, 141] on div "rabbit . moveRight ( ) rabbit . moveRight ( ) rabbit . moveDown ( ) rabbit . mo…" at bounding box center [483, 209] width 218 height 228
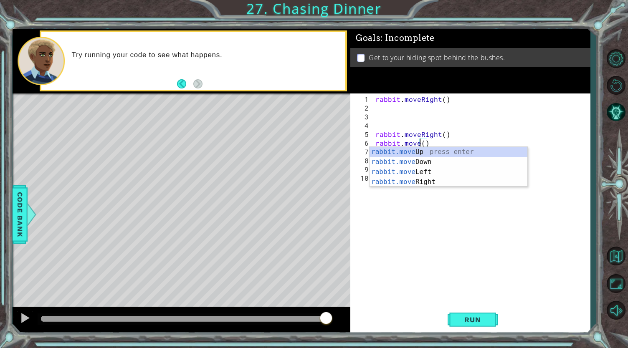
scroll to position [0, 3]
click at [417, 157] on div "rabbit.move Up press enter rabbit.move Down press enter rabbit.move Left press …" at bounding box center [449, 177] width 158 height 60
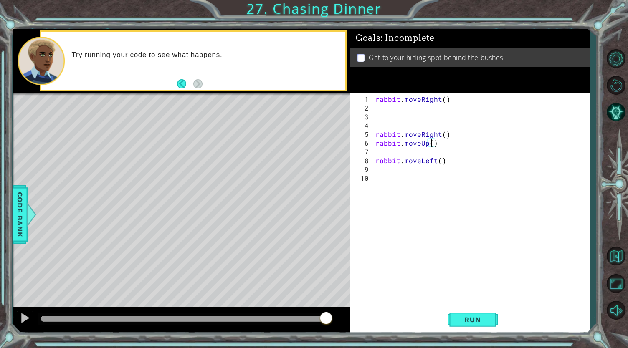
scroll to position [0, 3]
click at [438, 162] on div "rabbit . moveRight ( ) rabbit . moveRight ( ) rabbit . moveUp ( 2 ) rabbit . mo…" at bounding box center [483, 209] width 218 height 228
type textarea "rabbit.moveLeft(2)"
click at [426, 167] on div "rabbit . moveRight ( ) rabbit . moveRight ( ) rabbit . moveUp ( 2 ) rabbit . mo…" at bounding box center [483, 209] width 218 height 228
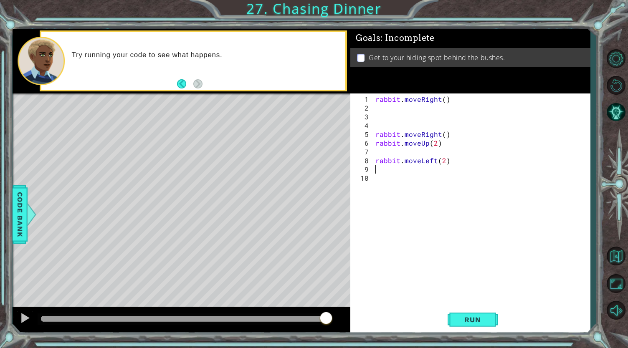
scroll to position [0, 0]
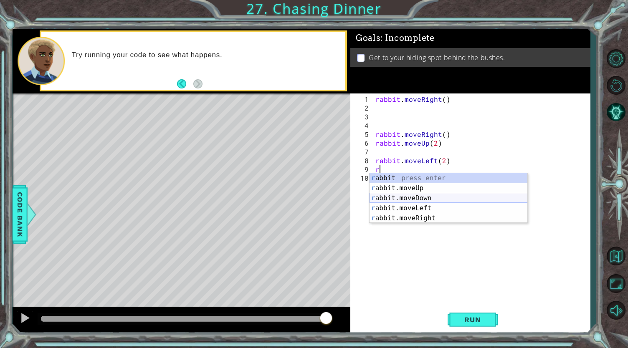
click at [394, 198] on div "r abbit press enter r abbit.moveUp press enter r abbit.moveDown press enter r a…" at bounding box center [449, 208] width 158 height 70
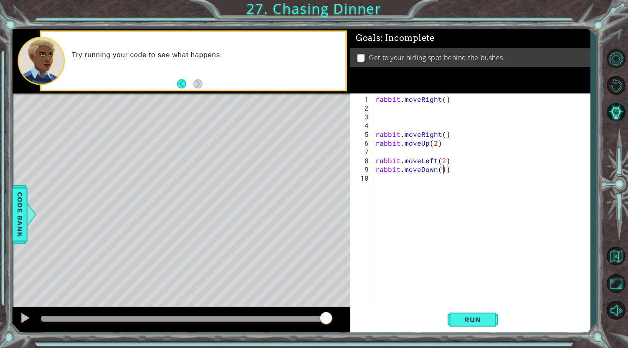
scroll to position [0, 4]
type textarea "rabbit.moveDown(1)"
click at [460, 314] on button "Run" at bounding box center [473, 320] width 50 height 24
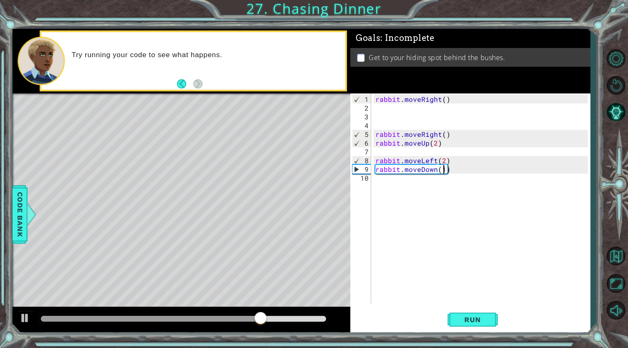
click at [397, 178] on div "rabbit . moveRight ( ) rabbit . moveRight ( ) rabbit . moveUp ( 2 ) rabbit . mo…" at bounding box center [483, 209] width 218 height 228
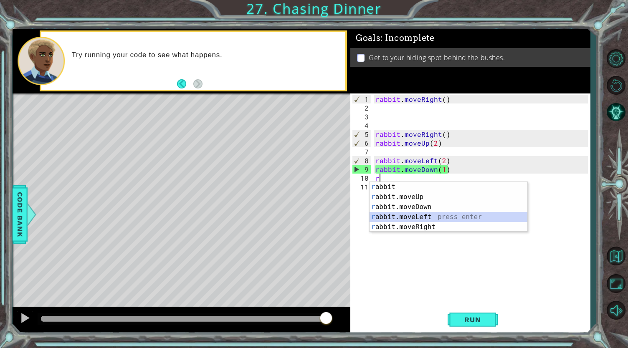
click at [398, 220] on div "r abbit press enter r abbit.moveUp press enter r abbit.moveDown press enter r a…" at bounding box center [449, 217] width 158 height 70
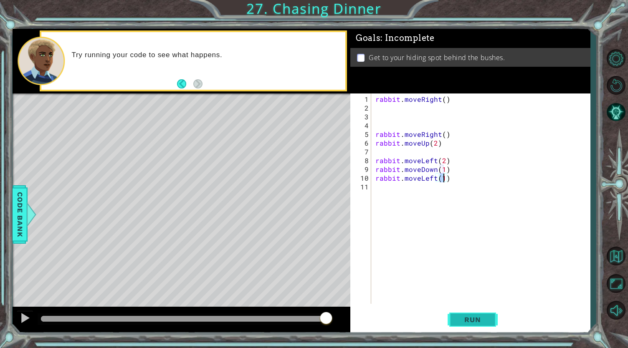
type textarea "rabbit.moveLeft(1)"
click at [461, 316] on span "Run" at bounding box center [472, 320] width 33 height 8
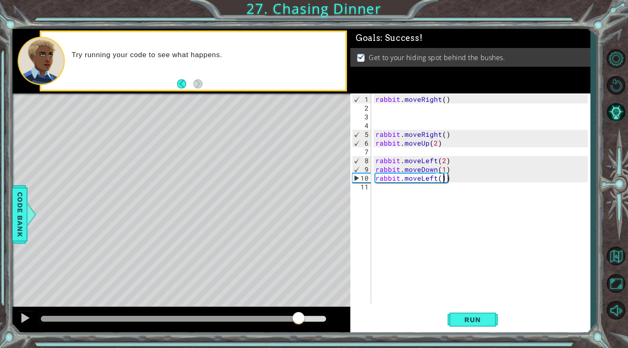
drag, startPoint x: 215, startPoint y: 313, endPoint x: 309, endPoint y: 324, distance: 94.6
click at [306, 324] on div at bounding box center [298, 319] width 15 height 15
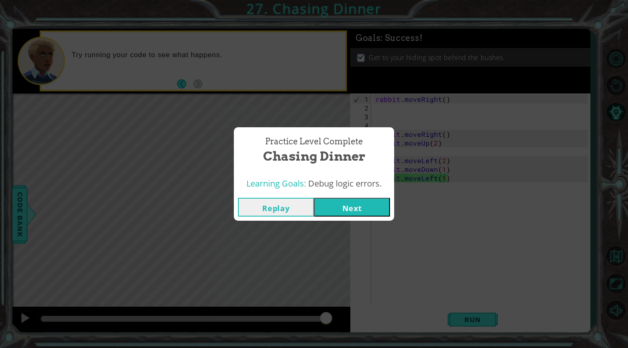
click at [334, 215] on button "Next" at bounding box center [352, 207] width 76 height 19
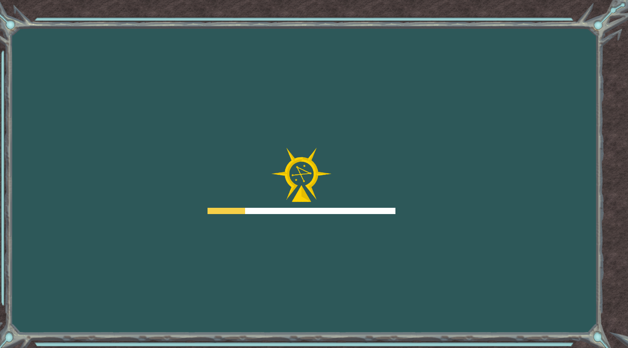
click at [335, 211] on div at bounding box center [302, 211] width 188 height 6
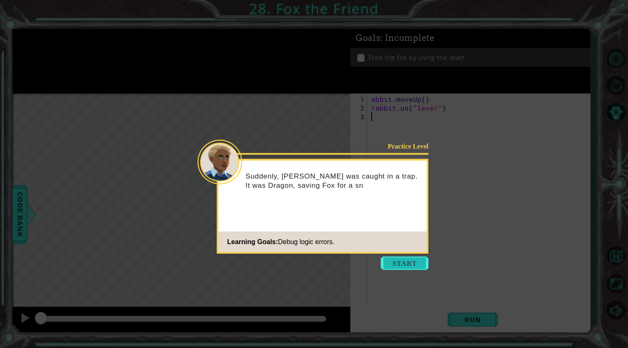
click at [391, 266] on button "Start" at bounding box center [405, 263] width 48 height 13
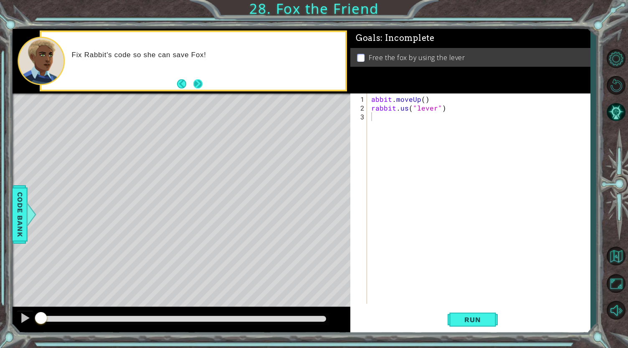
click at [199, 80] on button "Next" at bounding box center [197, 83] width 9 height 9
click at [198, 82] on button "Next" at bounding box center [197, 83] width 9 height 9
click at [370, 101] on div "abbit . moveUp ( ) rabbit . us ( "lever" )" at bounding box center [481, 209] width 223 height 228
type textarea "rabbit.moveUp()"
click at [421, 204] on div "rabbit . moveUp ( ) rabbit . us ( "lever" )" at bounding box center [481, 209] width 223 height 228
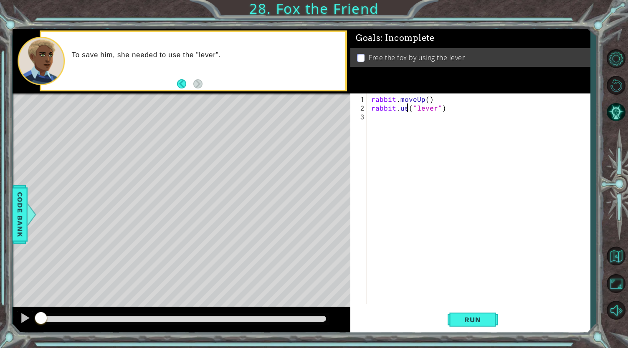
click at [406, 108] on div "rabbit . moveUp ( ) rabbit . us ( "lever" )" at bounding box center [481, 209] width 223 height 228
type textarea "rabbit.use("lever")"
click at [475, 324] on button "Run" at bounding box center [473, 320] width 50 height 24
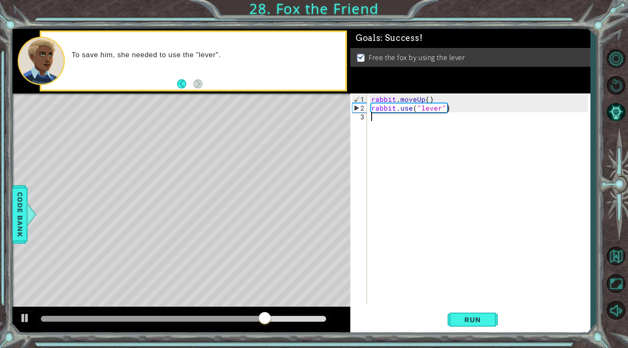
click at [381, 144] on div "rabbit . moveUp ( ) rabbit . use ( "lever" )" at bounding box center [481, 209] width 223 height 228
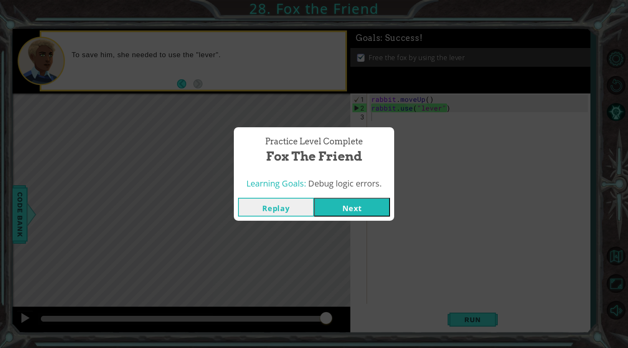
click at [342, 213] on button "Next" at bounding box center [352, 207] width 76 height 19
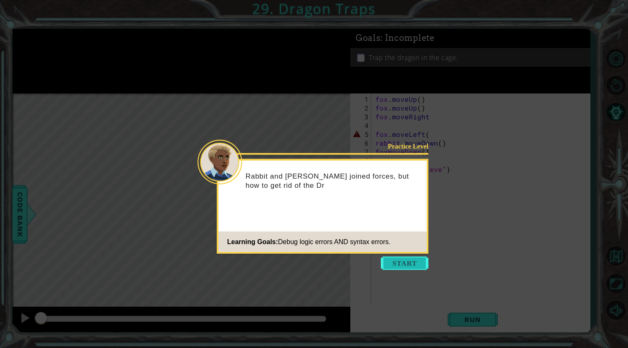
click at [396, 262] on button "Start" at bounding box center [405, 263] width 48 height 13
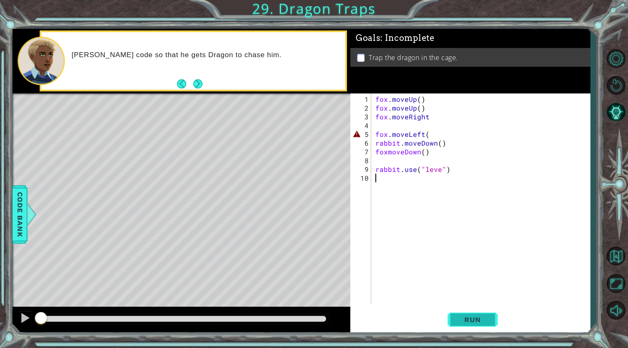
click at [474, 322] on span "Run" at bounding box center [472, 320] width 33 height 8
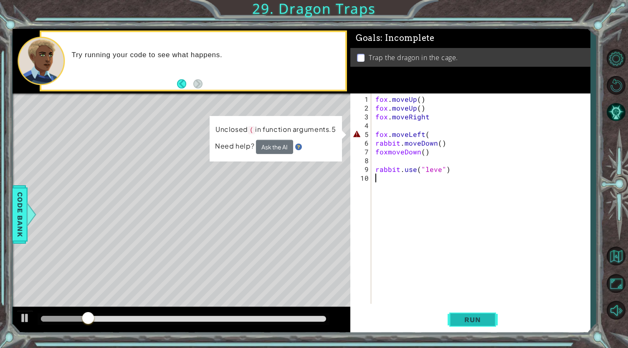
click at [471, 322] on span "Run" at bounding box center [472, 320] width 33 height 8
click at [431, 135] on div "fox . moveUp ( ) fox . moveUp ( ) fox . moveRight fox . moveLeft ( rabbit . mov…" at bounding box center [483, 209] width 218 height 228
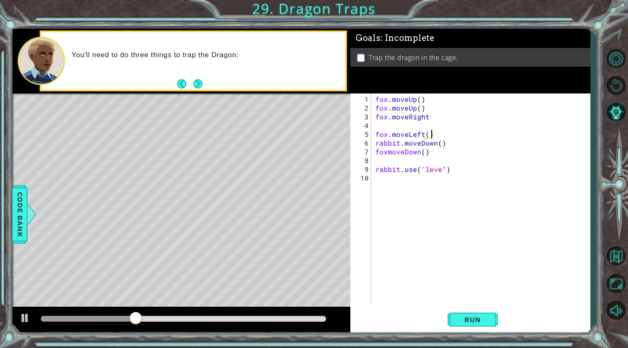
scroll to position [0, 3]
click at [472, 312] on button "Run" at bounding box center [473, 320] width 50 height 24
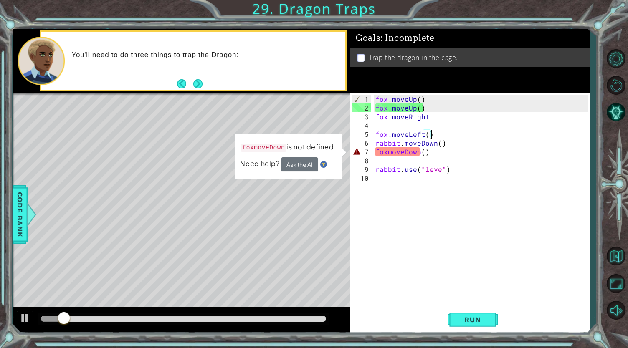
type textarea "fox.moveLeft("
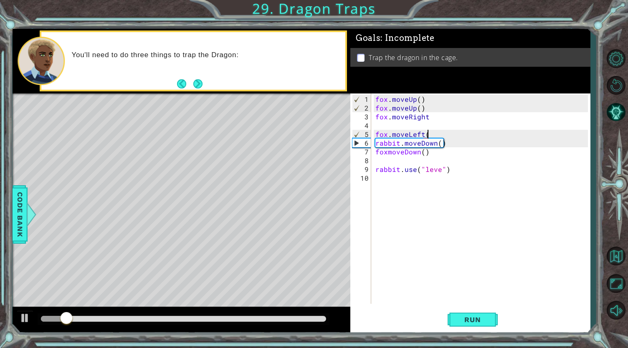
scroll to position [0, 3]
click at [462, 319] on span "Run" at bounding box center [472, 320] width 33 height 8
